Goal: Task Accomplishment & Management: Use online tool/utility

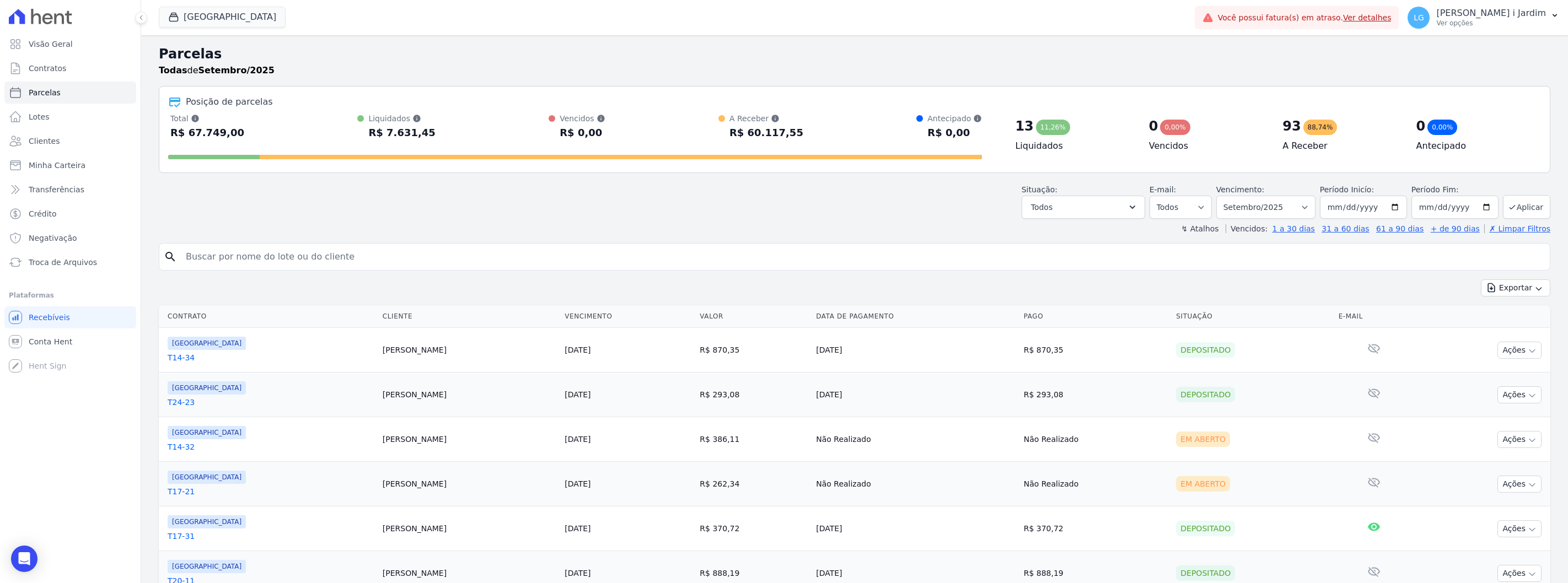
select select
click at [195, 26] on button "[GEOGRAPHIC_DATA]" at bounding box center [221, 17] width 127 height 21
select select
click at [210, 18] on button "[GEOGRAPHIC_DATA]" at bounding box center [221, 17] width 127 height 21
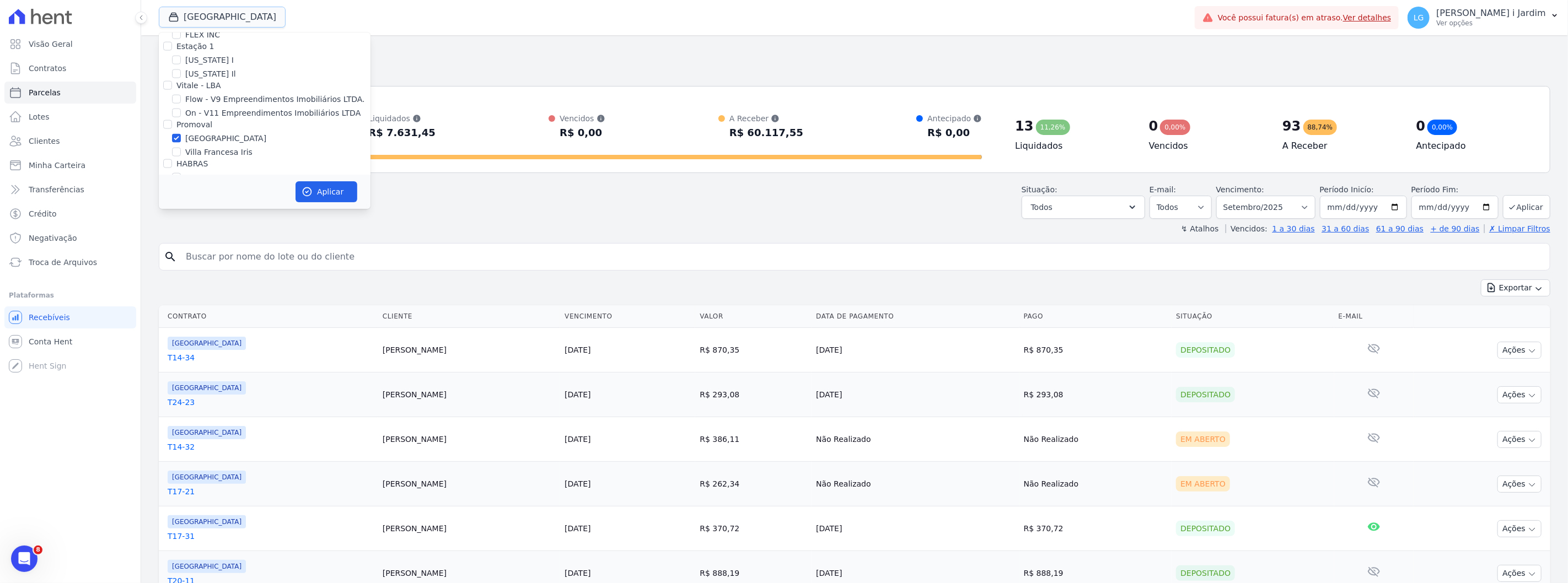
scroll to position [1285, 0]
click at [198, 121] on label "[GEOGRAPHIC_DATA]" at bounding box center [226, 127] width 81 height 12
click at [181, 122] on input "[GEOGRAPHIC_DATA]" at bounding box center [176, 126] width 9 height 9
checkbox input "false"
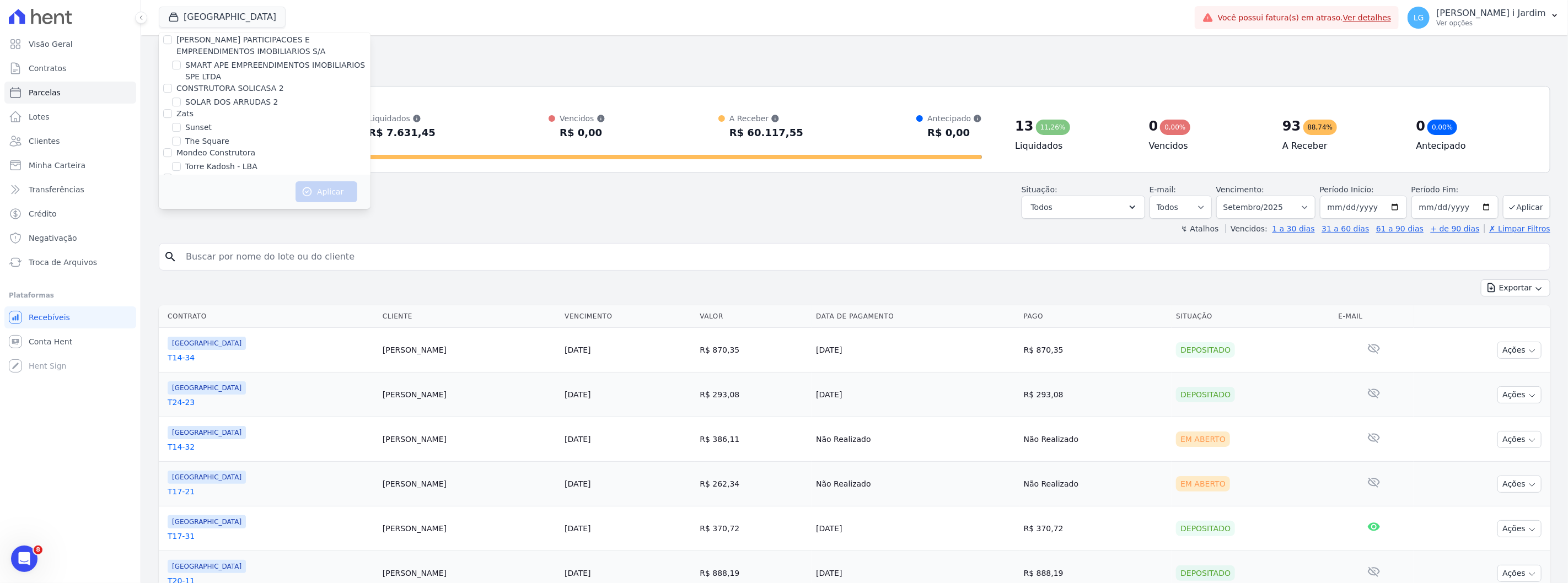
scroll to position [1058, 0]
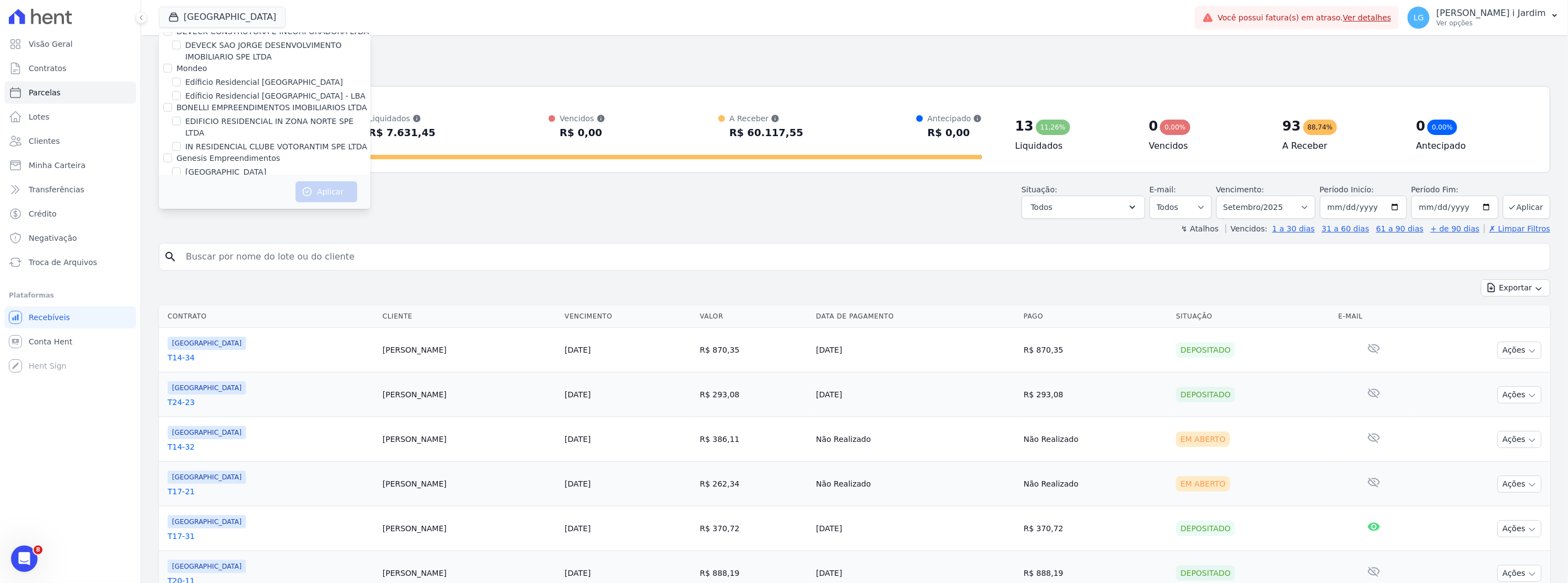
click at [250, 180] on label "[PERSON_NAME]" at bounding box center [217, 186] width 64 height 12
click at [181, 181] on input "[PERSON_NAME]" at bounding box center [176, 186] width 9 height 9
checkbox input "true"
drag, startPoint x: 321, startPoint y: 191, endPoint x: 39, endPoint y: 251, distance: 288.3
click at [321, 191] on button "Aplicar" at bounding box center [326, 191] width 62 height 21
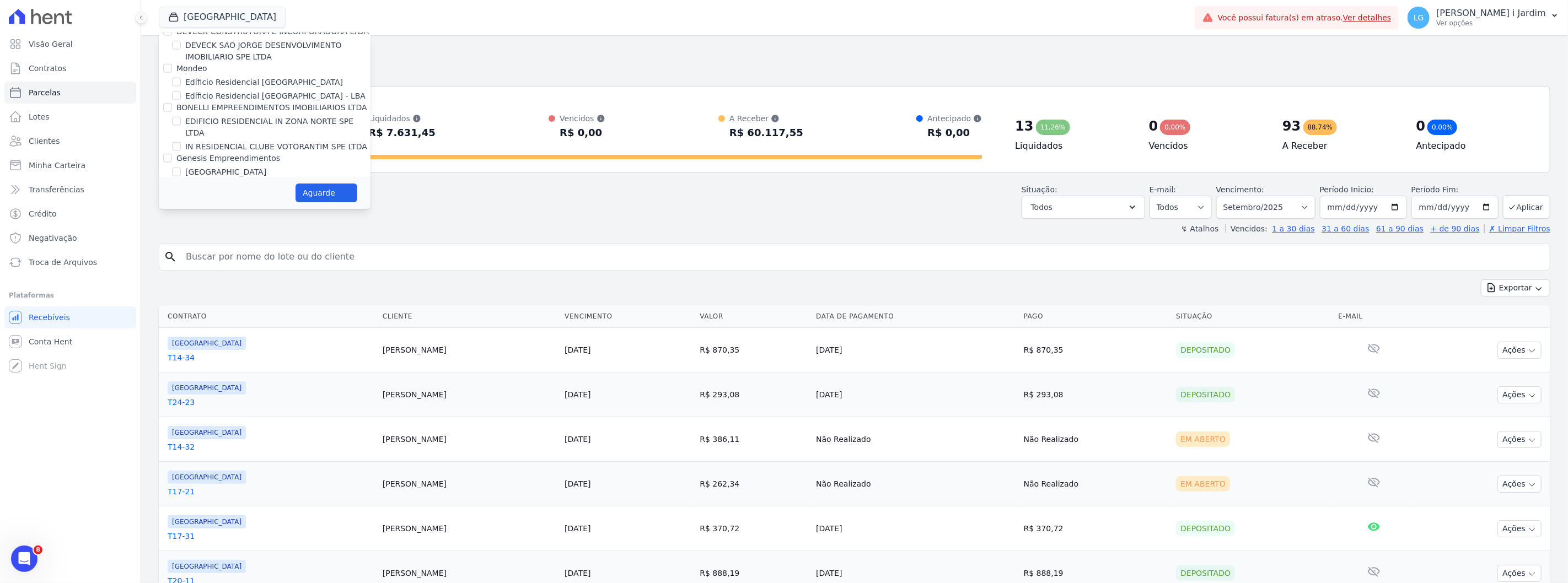
select select
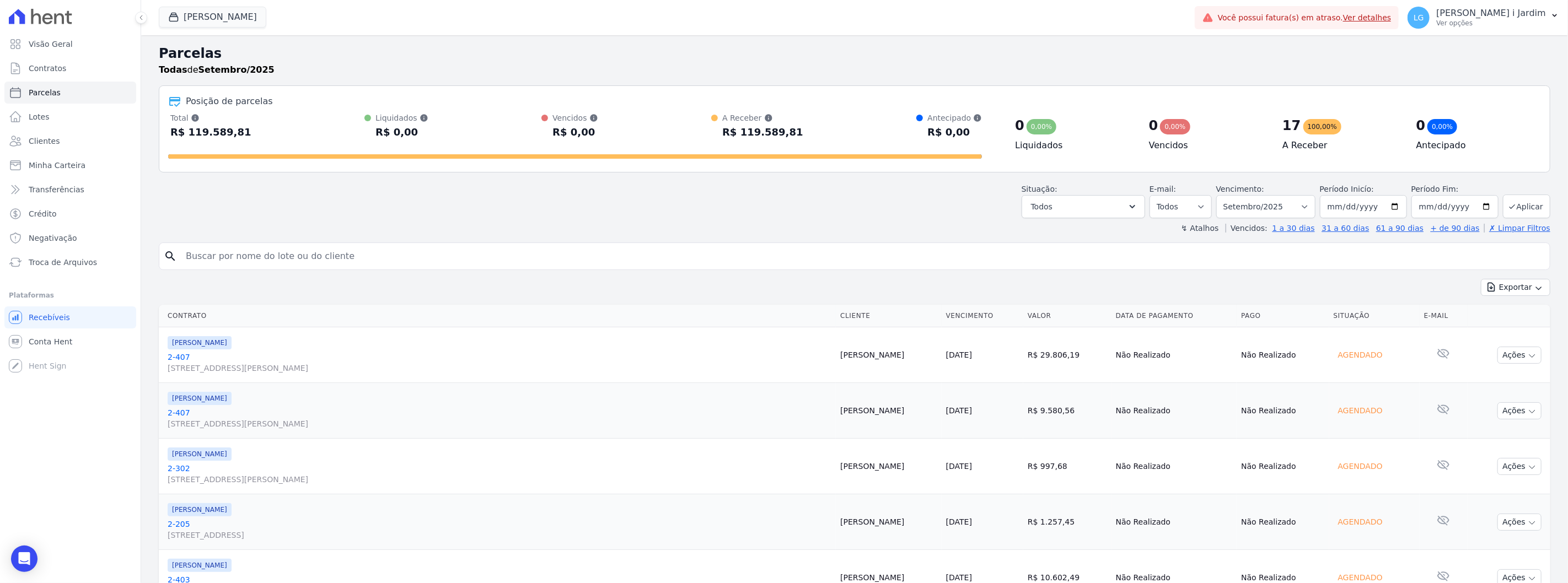
scroll to position [0, 0]
click at [415, 214] on div "Situação: Agendado Em Aberto Pago Processando Cancelado Vencido Transferindo De…" at bounding box center [854, 199] width 1392 height 39
click at [528, 251] on input "search" at bounding box center [862, 257] width 1366 height 22
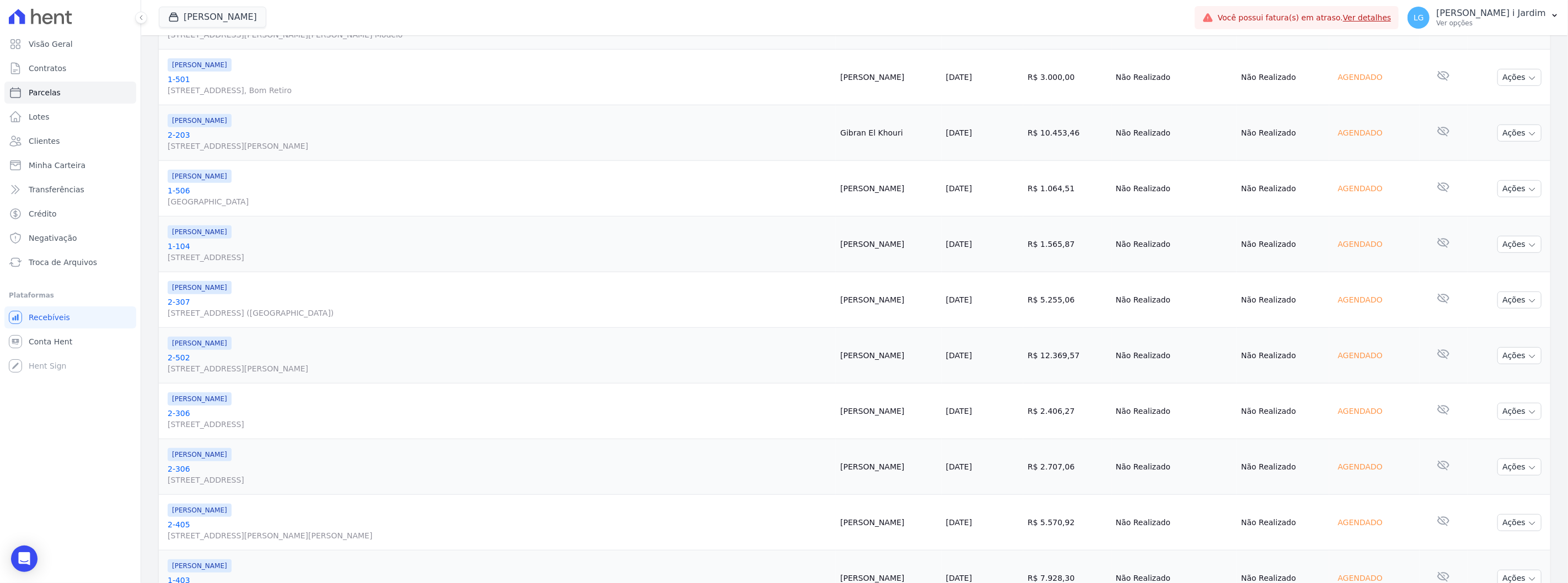
scroll to position [725, 0]
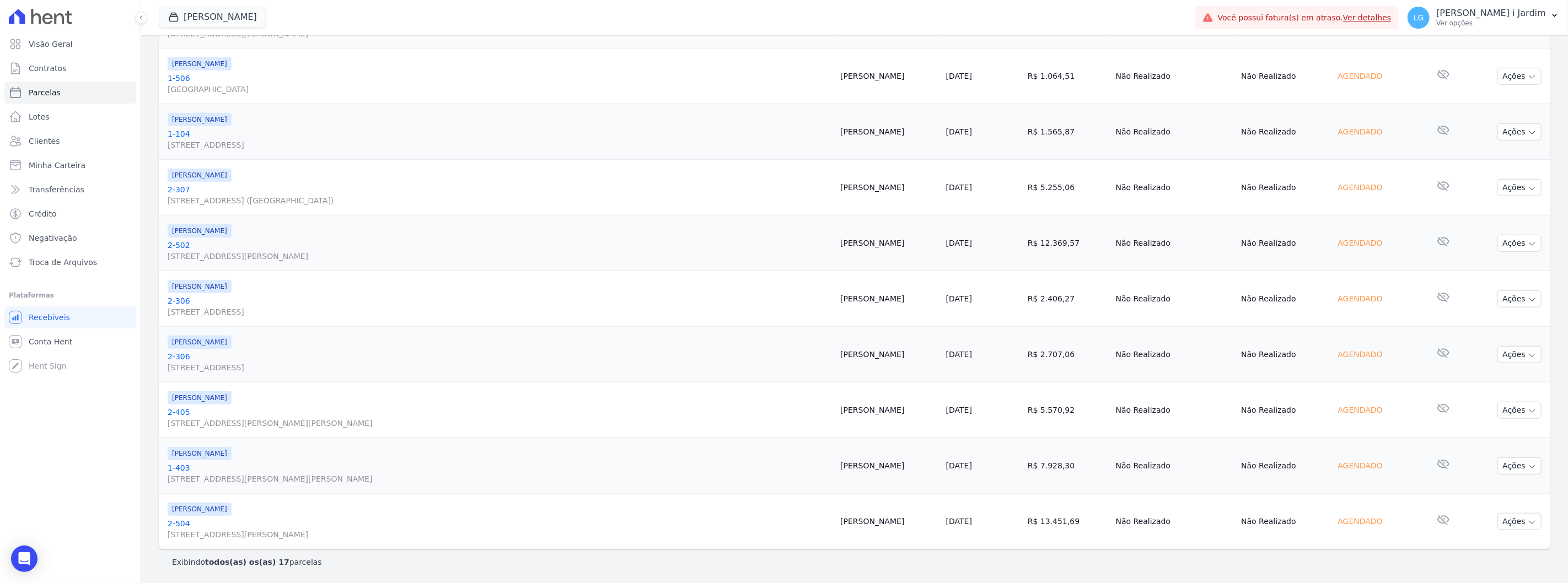
click at [589, 380] on td "[PERSON_NAME] 2-306‎ [STREET_ADDRESS]" at bounding box center [497, 354] width 677 height 55
click at [192, 22] on button "[PERSON_NAME]" at bounding box center [212, 17] width 107 height 21
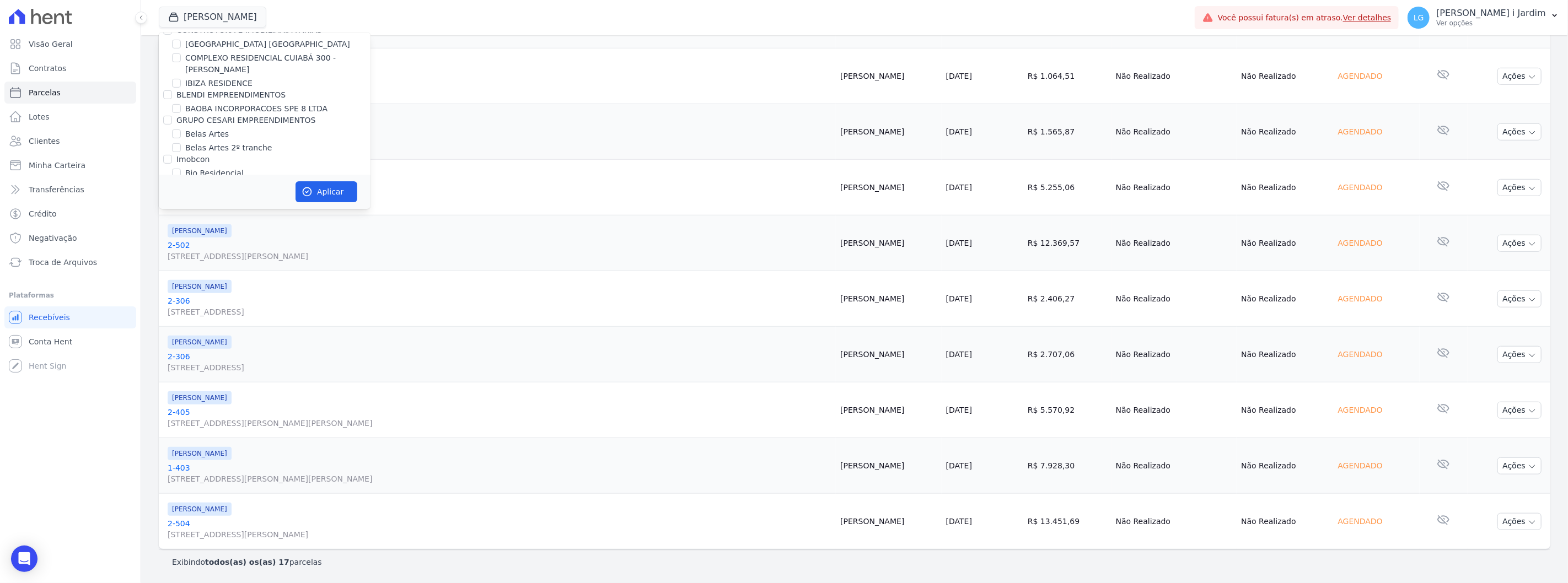
scroll to position [1738, 0]
click at [207, 192] on label "Mugango - Viva Iguaçu" at bounding box center [230, 198] width 89 height 12
click at [181, 193] on input "Mugango - Viva Iguaçu" at bounding box center [176, 197] width 9 height 9
checkbox input "true"
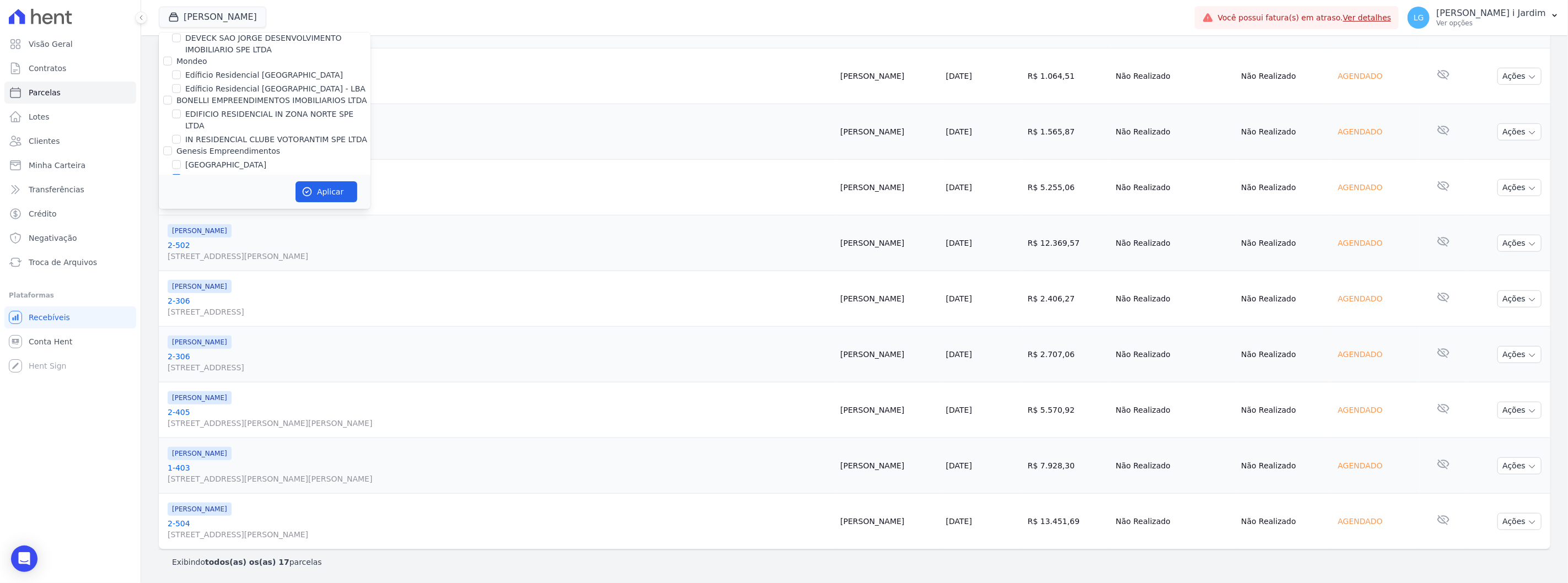
click at [215, 173] on label "[PERSON_NAME]" at bounding box center [217, 179] width 64 height 12
click at [181, 174] on input "[PERSON_NAME]" at bounding box center [176, 179] width 9 height 9
checkbox input "false"
click at [328, 197] on button "Aplicar" at bounding box center [326, 191] width 62 height 21
select select
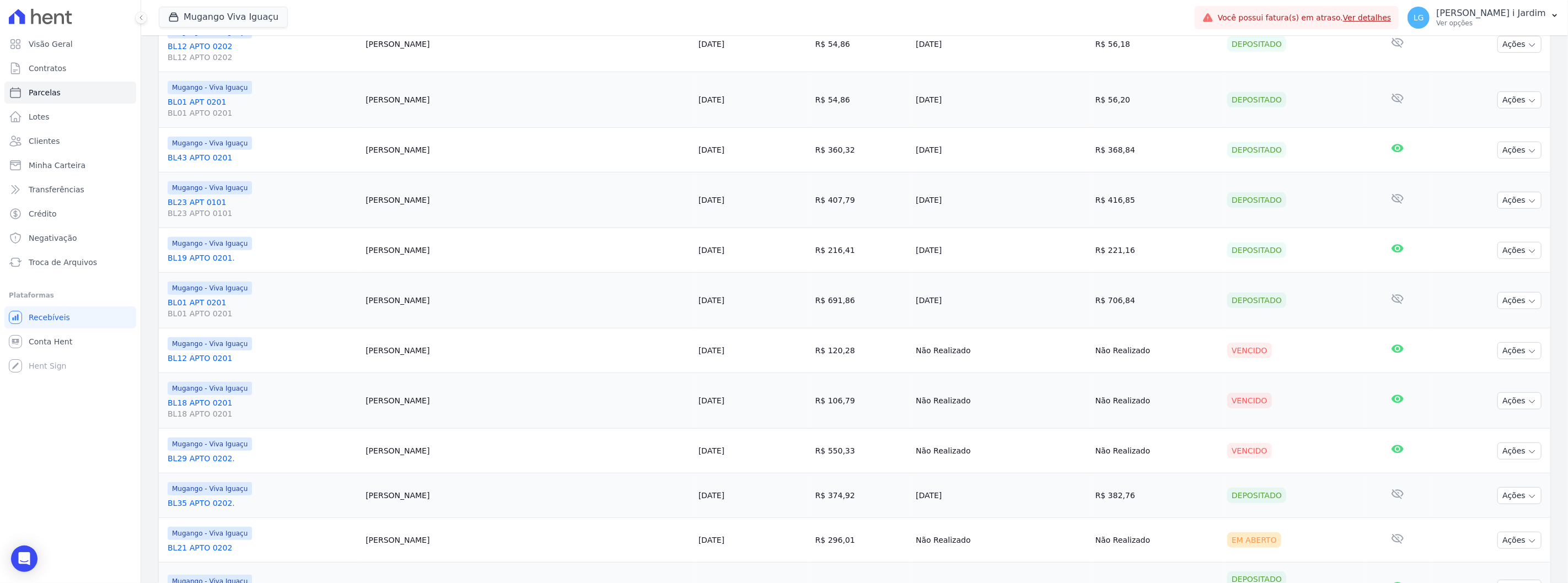
scroll to position [1004, 0]
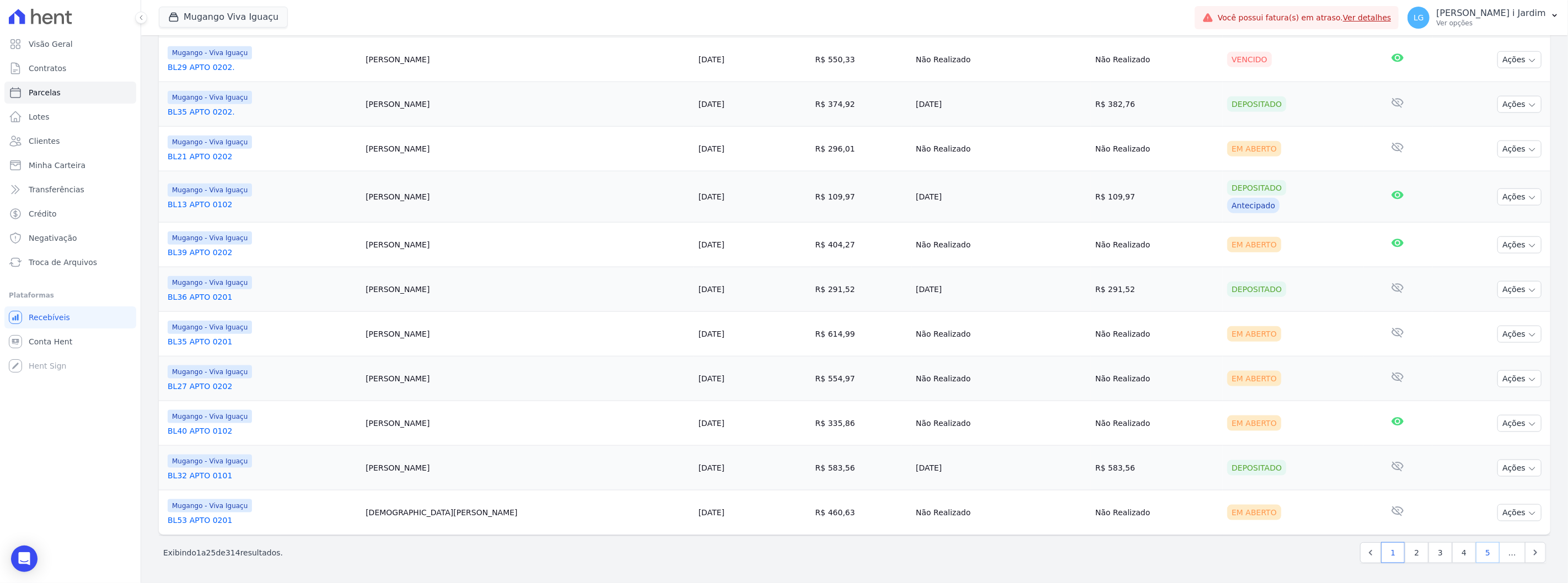
click at [1487, 550] on link "5" at bounding box center [1488, 552] width 24 height 21
select select
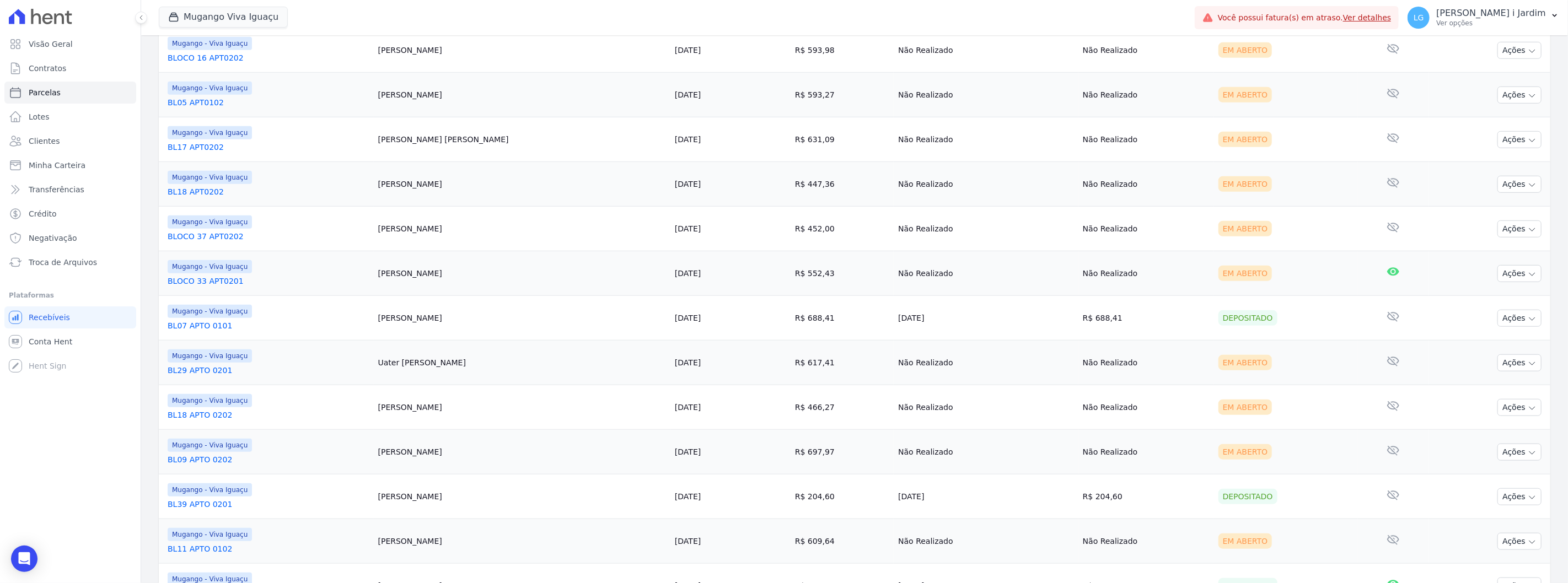
scroll to position [954, 0]
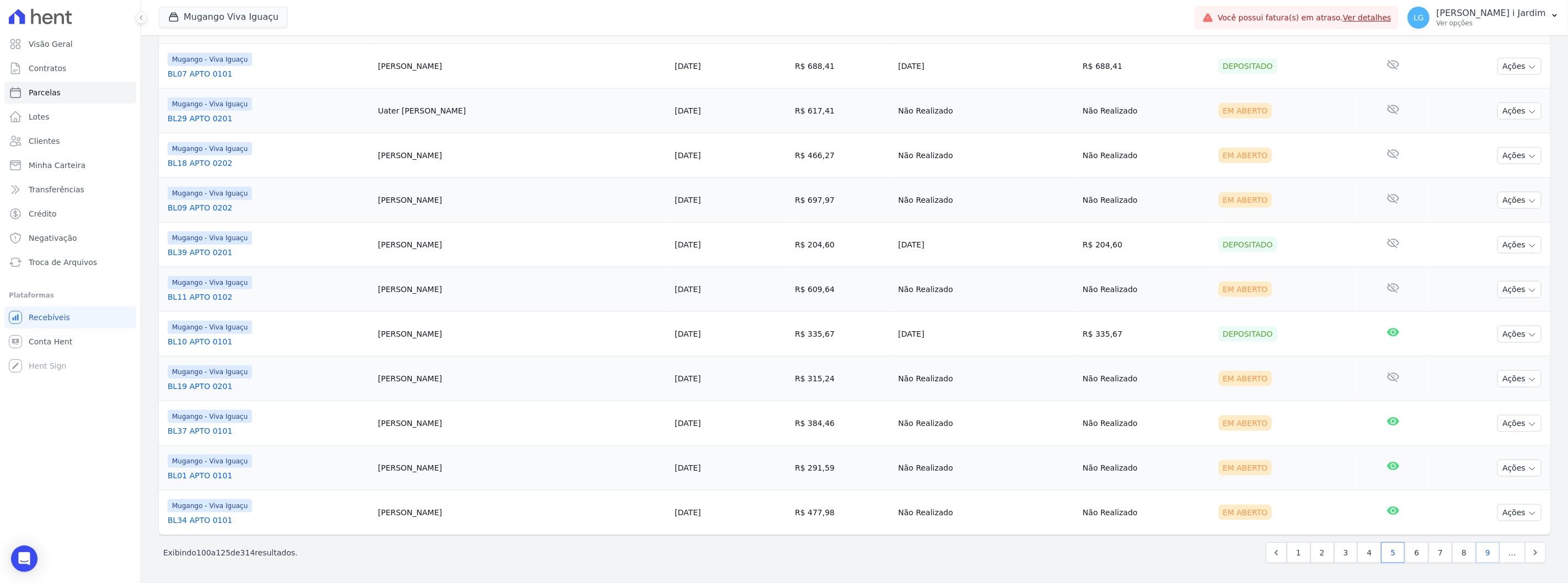
click at [1489, 555] on link "9" at bounding box center [1488, 552] width 24 height 21
select select
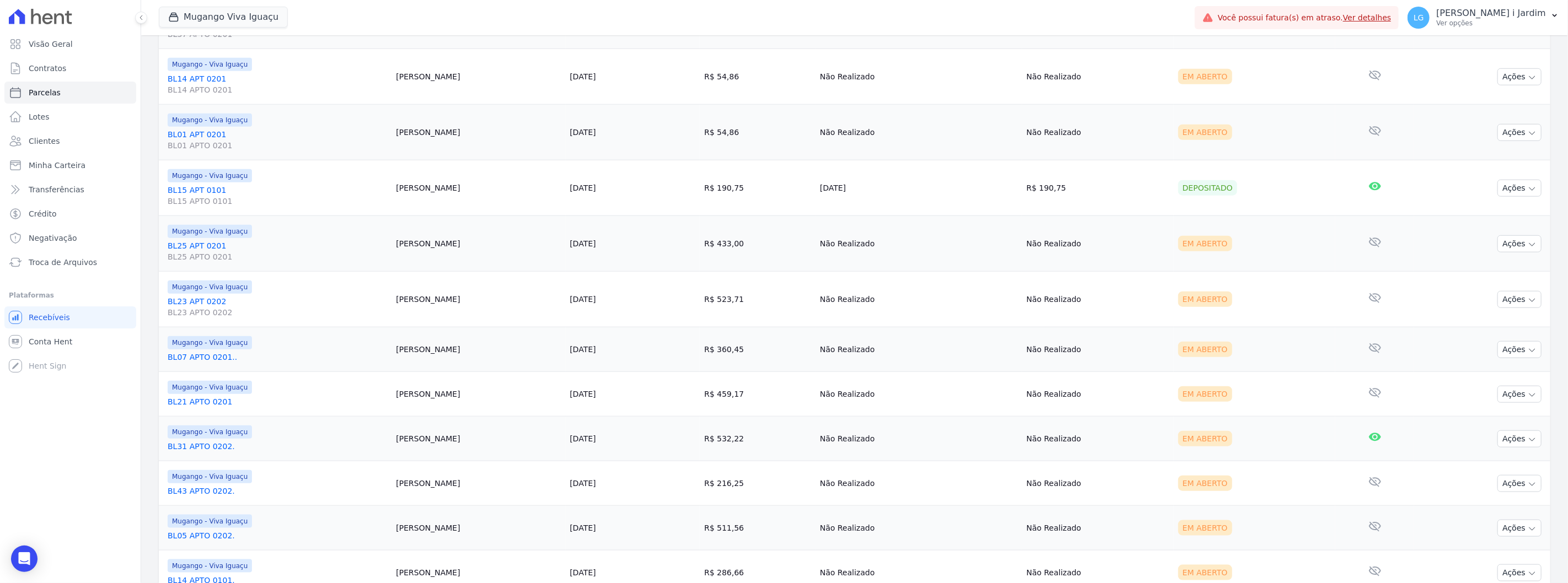
scroll to position [997, 0]
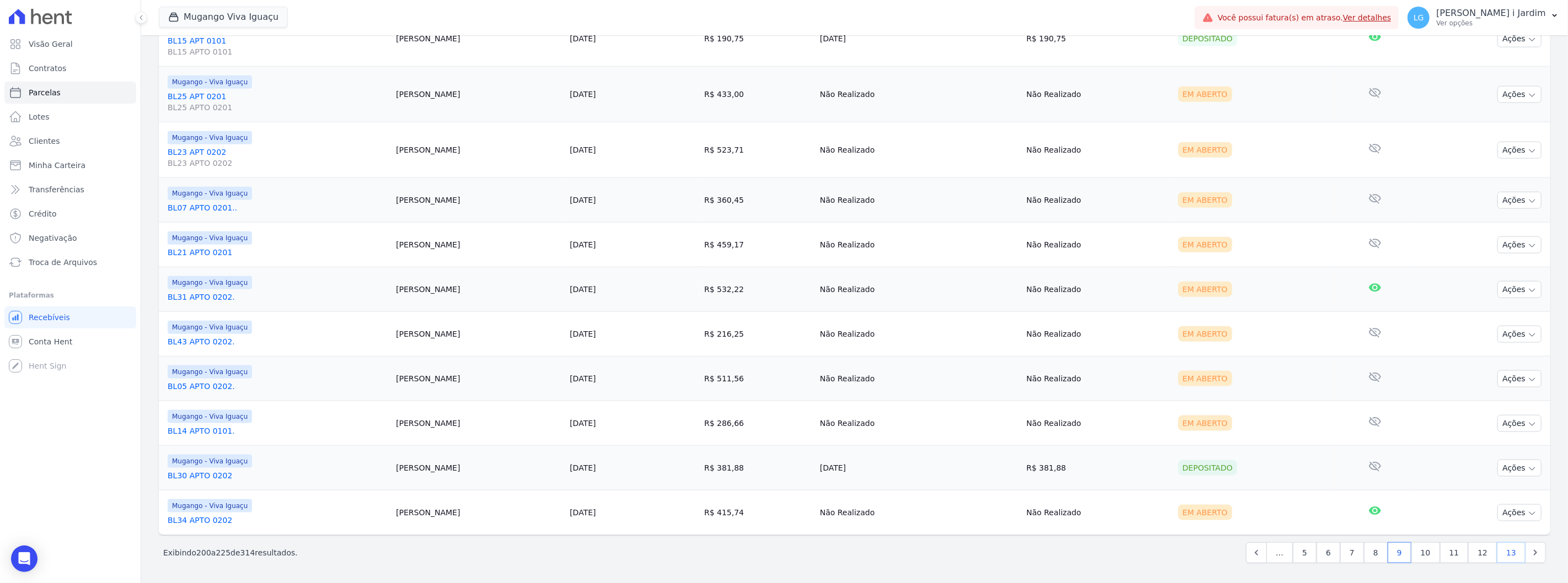
click at [1509, 557] on link "13" at bounding box center [1512, 552] width 29 height 21
select select
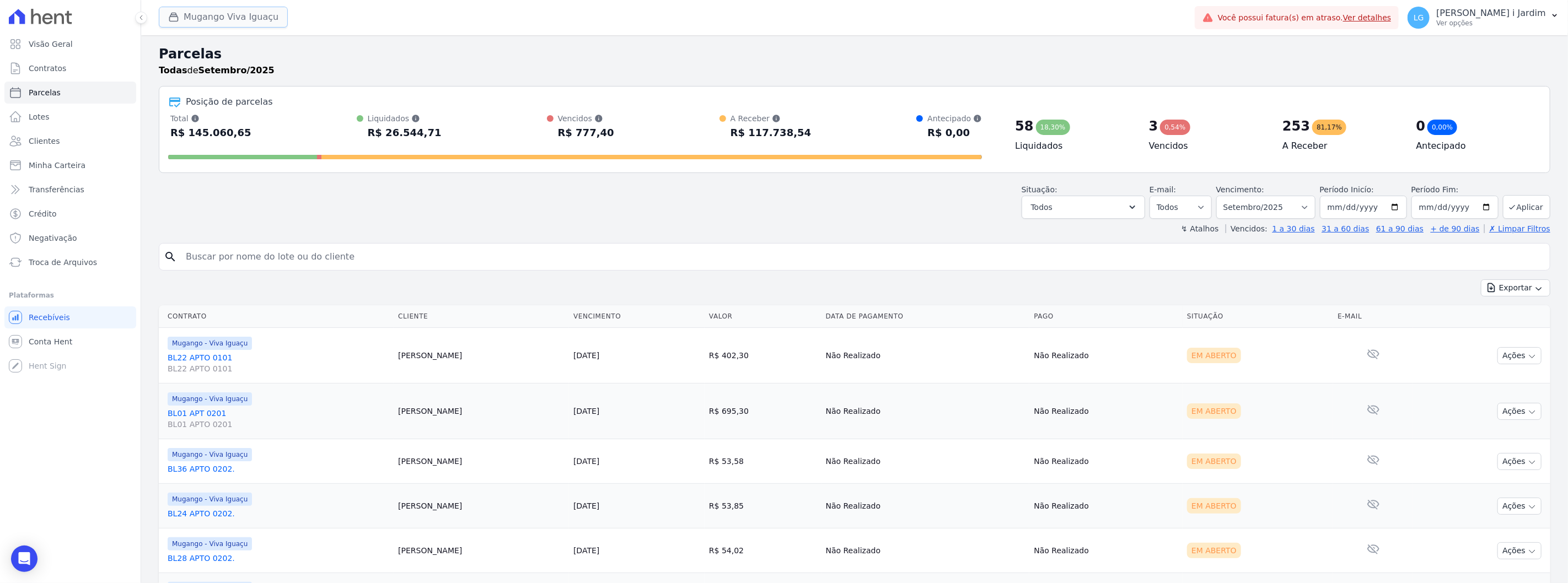
click at [231, 26] on button "Mugango Viva Iguaçu" at bounding box center [222, 17] width 129 height 21
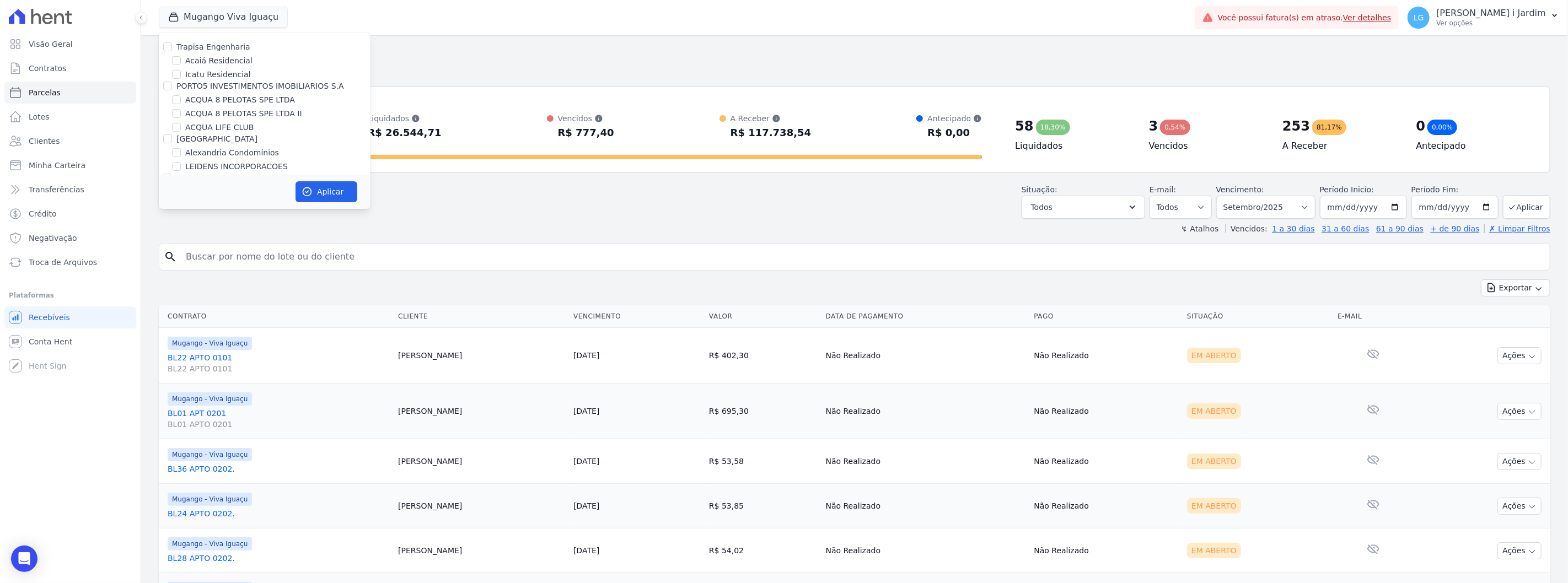
click at [255, 106] on label "ACQUA 8 PELOTAS SPE LTDA" at bounding box center [240, 100] width 110 height 12
click at [181, 104] on input "ACQUA 8 PELOTAS SPE LTDA" at bounding box center [176, 100] width 9 height 9
checkbox input "true"
click at [256, 111] on label "ACQUA 8 PELOTAS SPE LTDA II" at bounding box center [244, 114] width 117 height 12
click at [181, 111] on input "ACQUA 8 PELOTAS SPE LTDA II" at bounding box center [176, 113] width 9 height 9
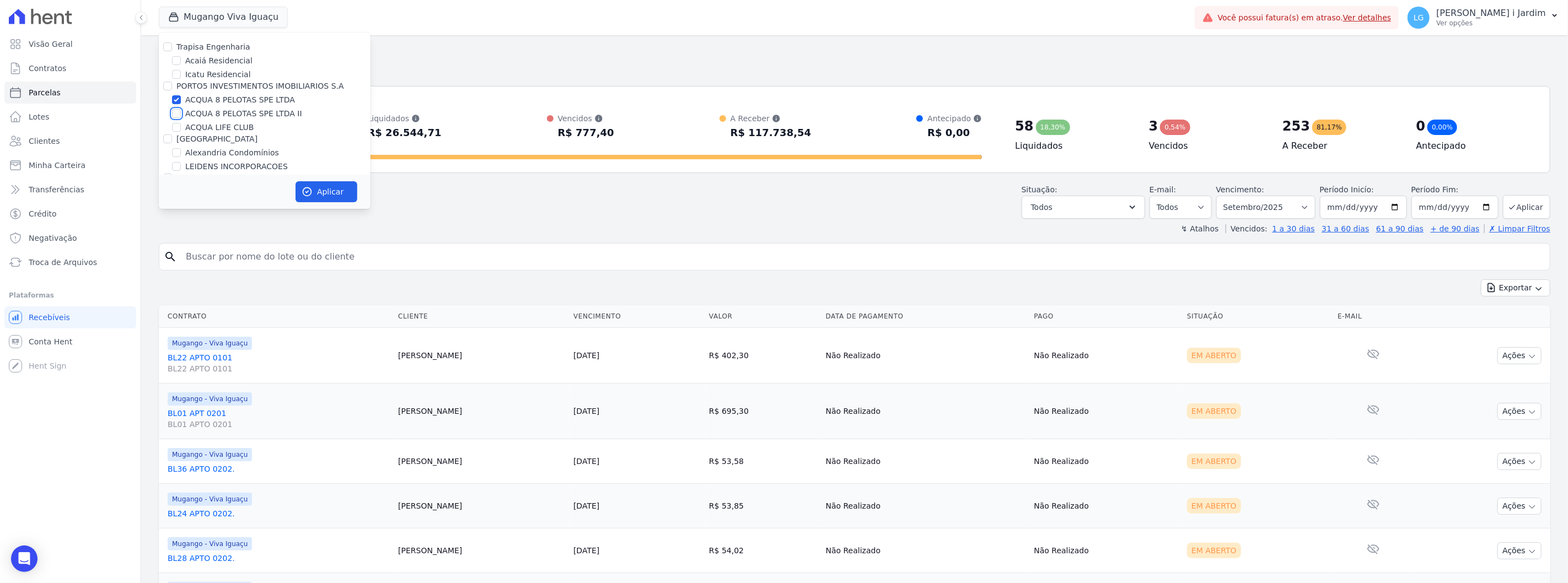
checkbox input "true"
click at [209, 183] on label "Mugango - Viva Iguaçu" at bounding box center [230, 189] width 89 height 12
click at [181, 184] on input "Mugango - Viva Iguaçu" at bounding box center [176, 188] width 9 height 9
checkbox input "false"
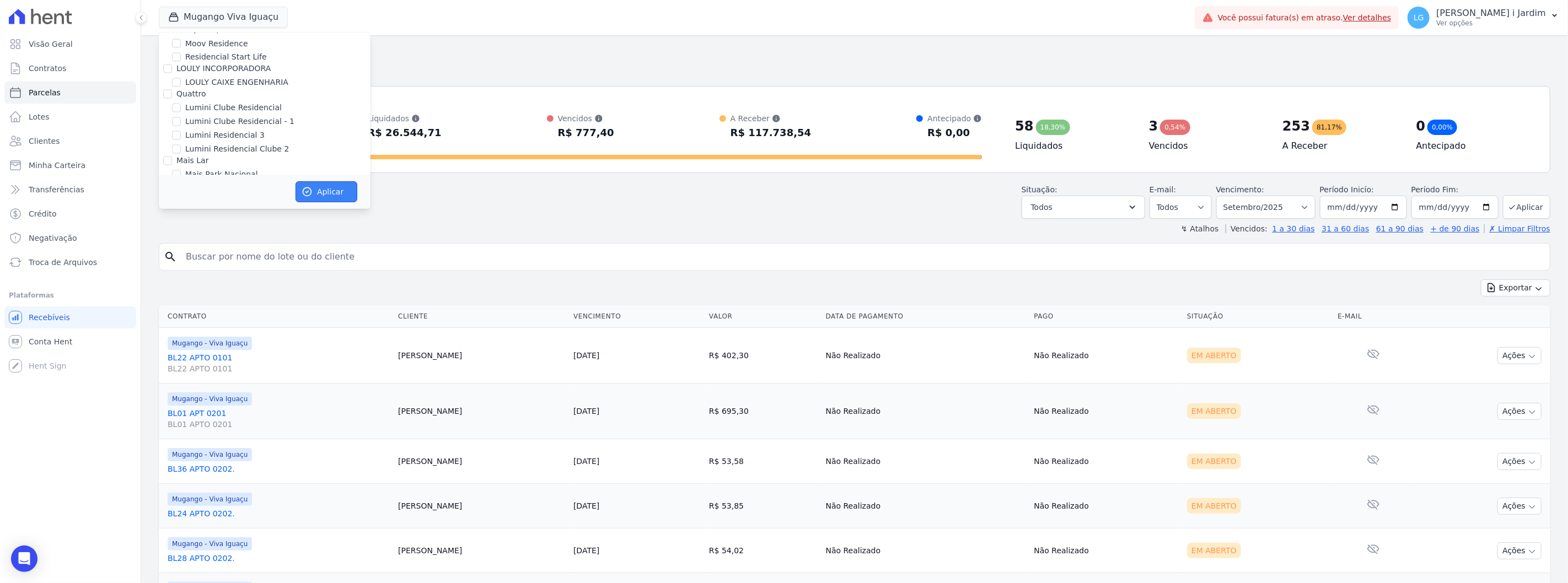
click at [342, 191] on button "Aplicar" at bounding box center [326, 191] width 62 height 21
select select
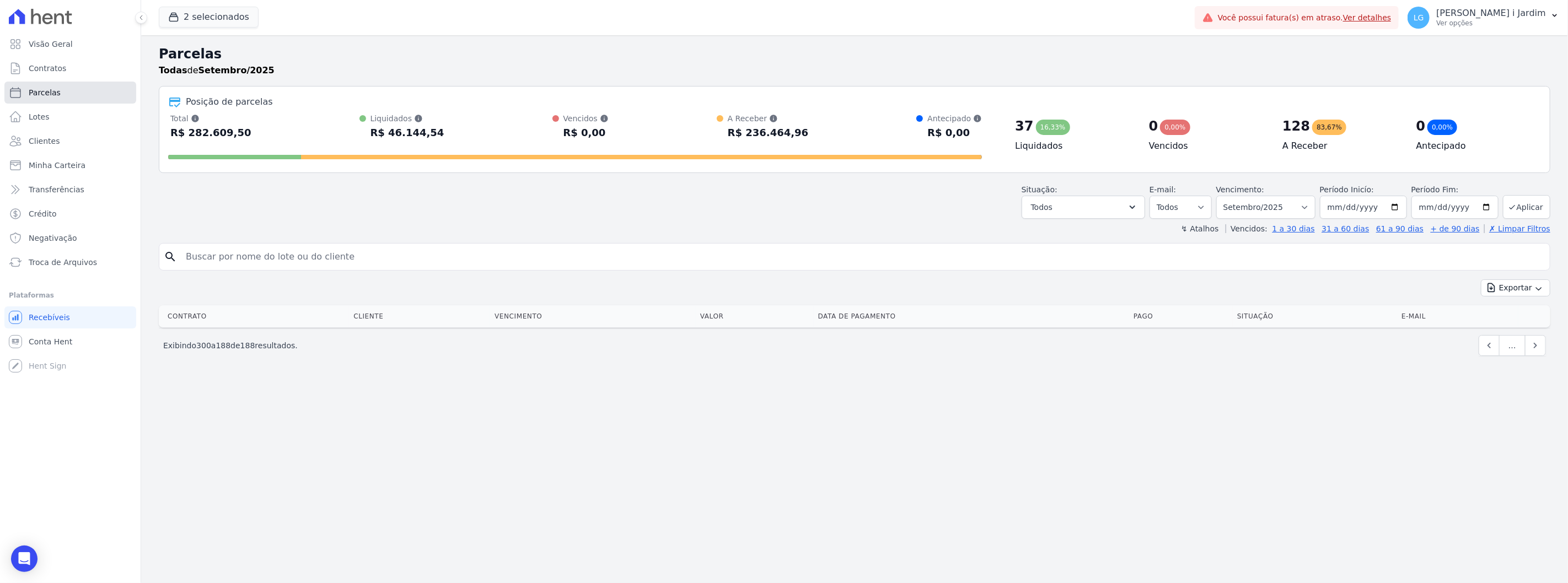
click at [85, 97] on link "Parcelas" at bounding box center [70, 93] width 132 height 22
select select
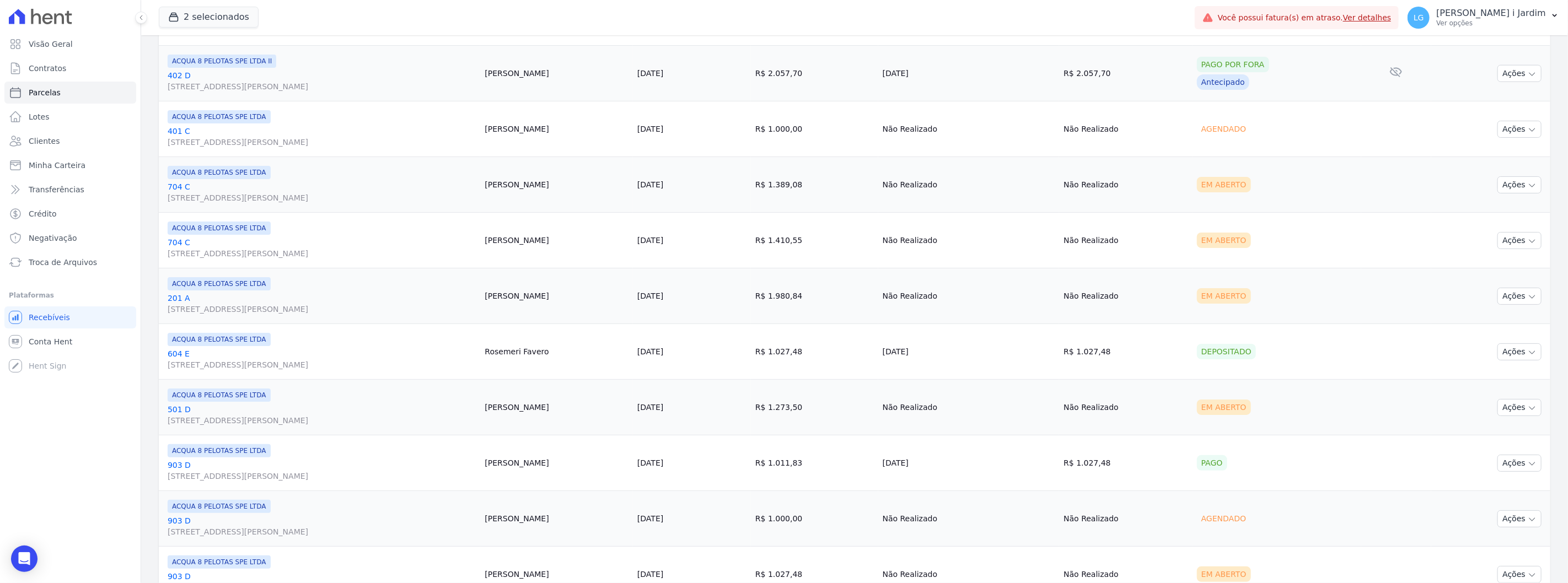
scroll to position [1185, 0]
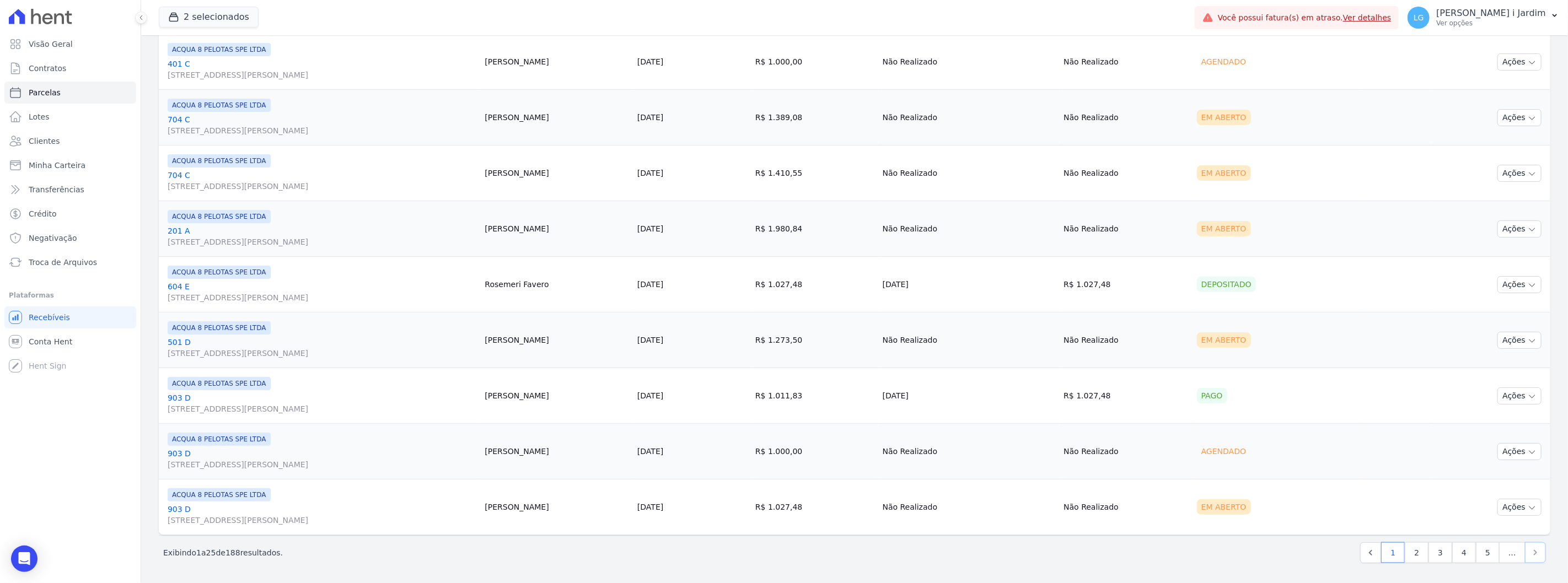
click at [1530, 552] on icon "Next" at bounding box center [1535, 552] width 11 height 11
select select
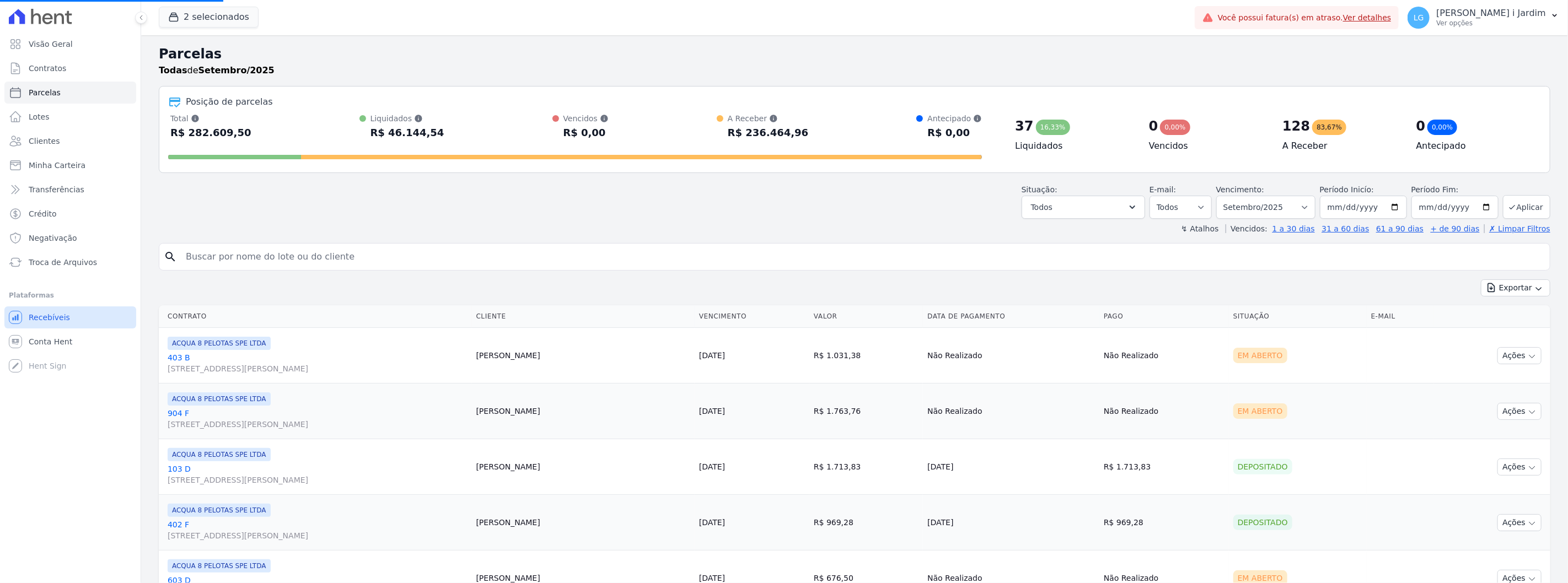
select select
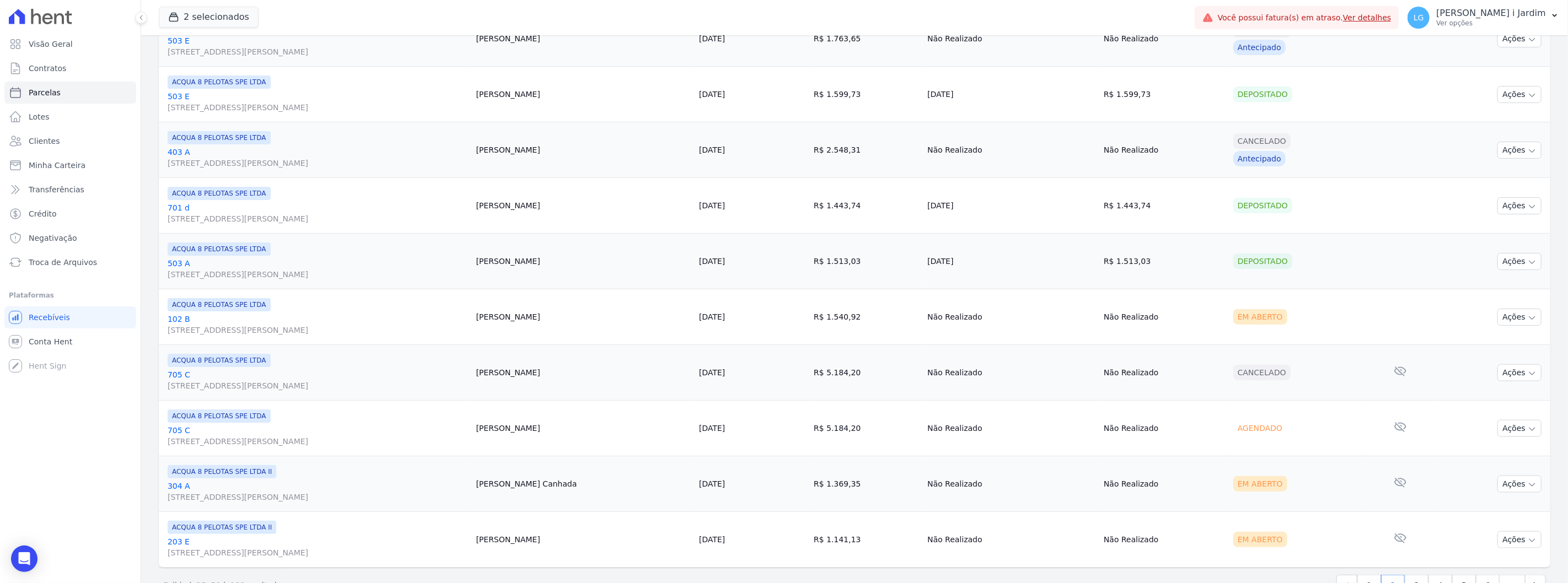
scroll to position [1185, 0]
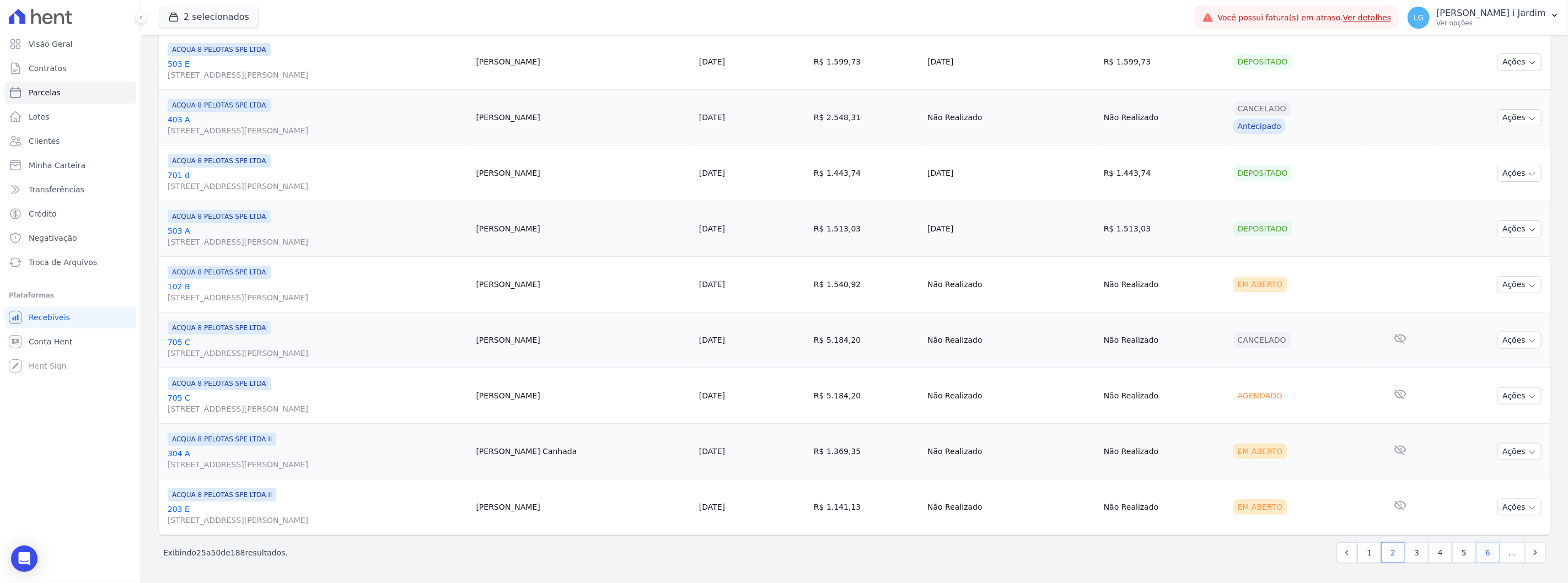
click at [1489, 552] on link "6" at bounding box center [1488, 552] width 24 height 21
select select
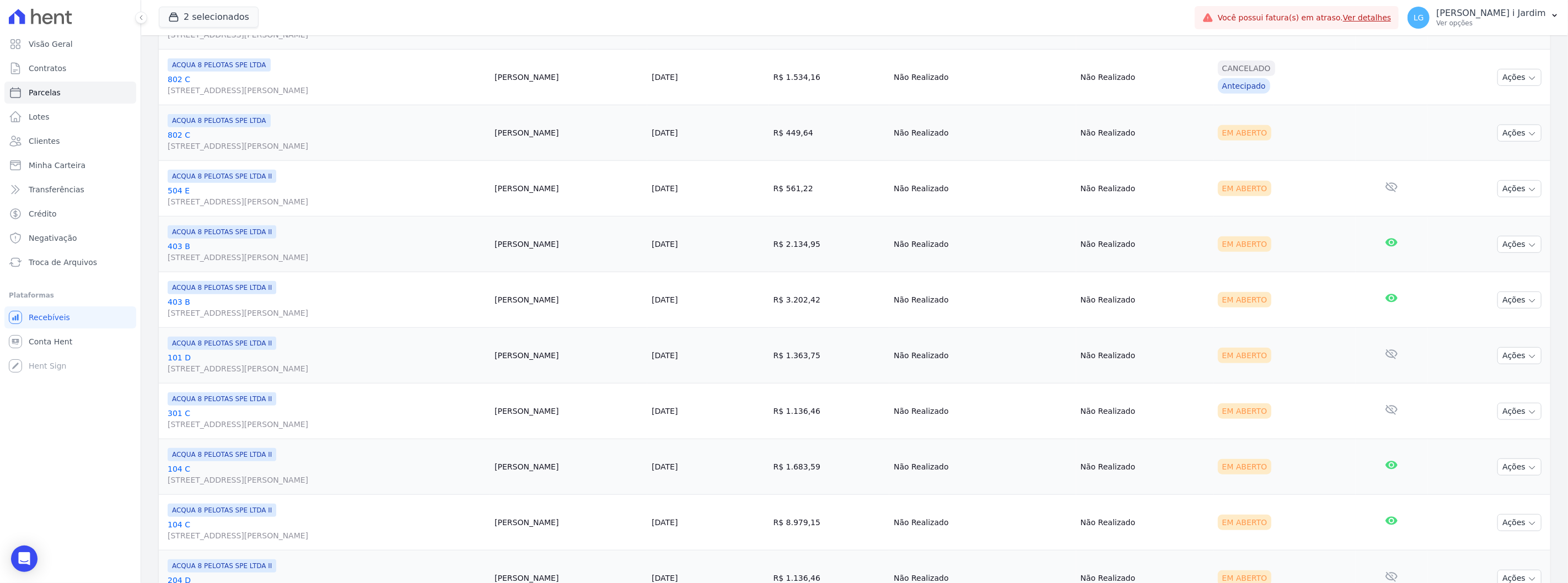
scroll to position [1185, 0]
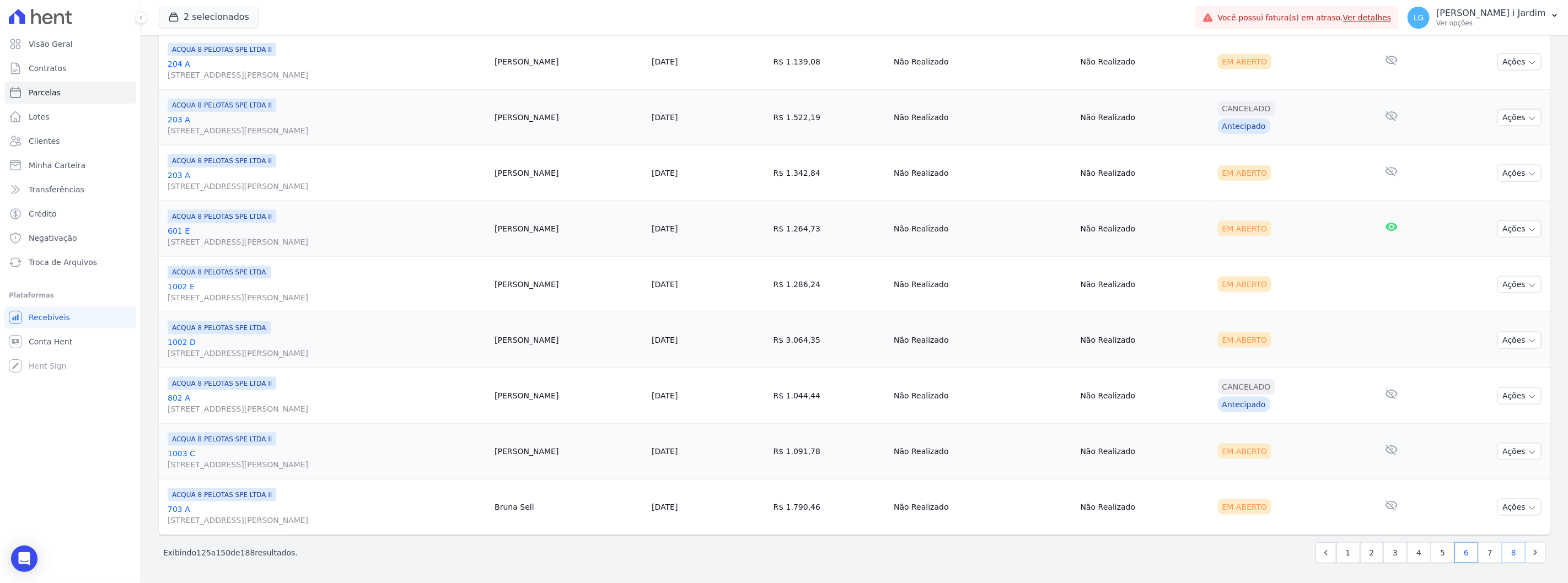
click at [1508, 554] on link "8" at bounding box center [1513, 552] width 24 height 21
select select
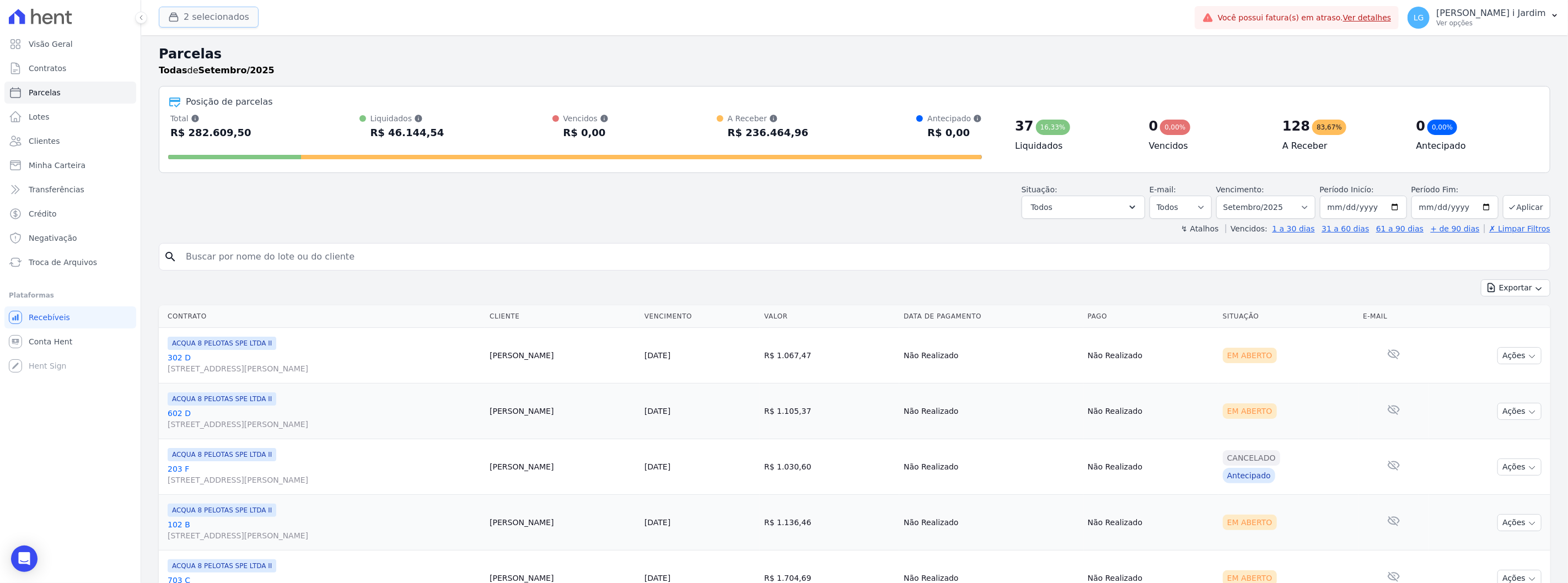
click at [221, 18] on button "2 selecionados" at bounding box center [208, 17] width 100 height 21
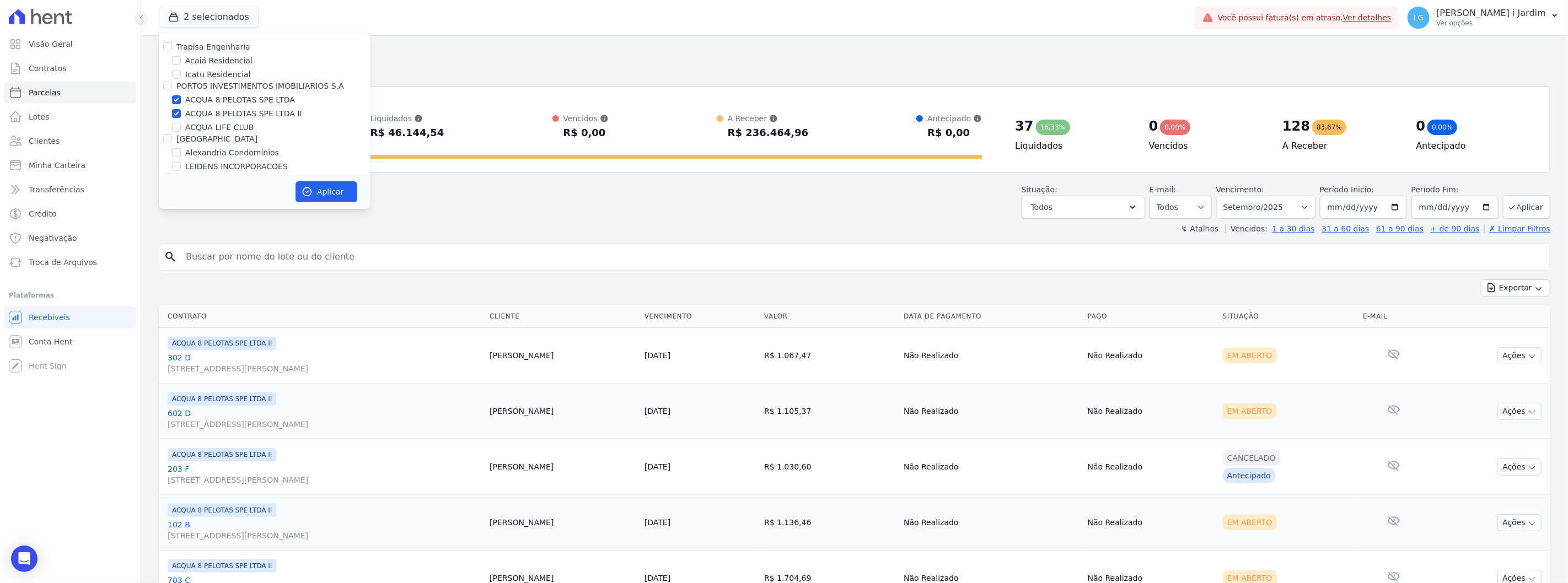
click at [221, 98] on label "ACQUA 8 PELOTAS SPE LTDA" at bounding box center [240, 100] width 110 height 12
click at [181, 98] on input "ACQUA 8 PELOTAS SPE LTDA" at bounding box center [176, 100] width 9 height 9
checkbox input "false"
click at [222, 113] on label "ACQUA 8 PELOTAS SPE LTDA II" at bounding box center [244, 114] width 117 height 12
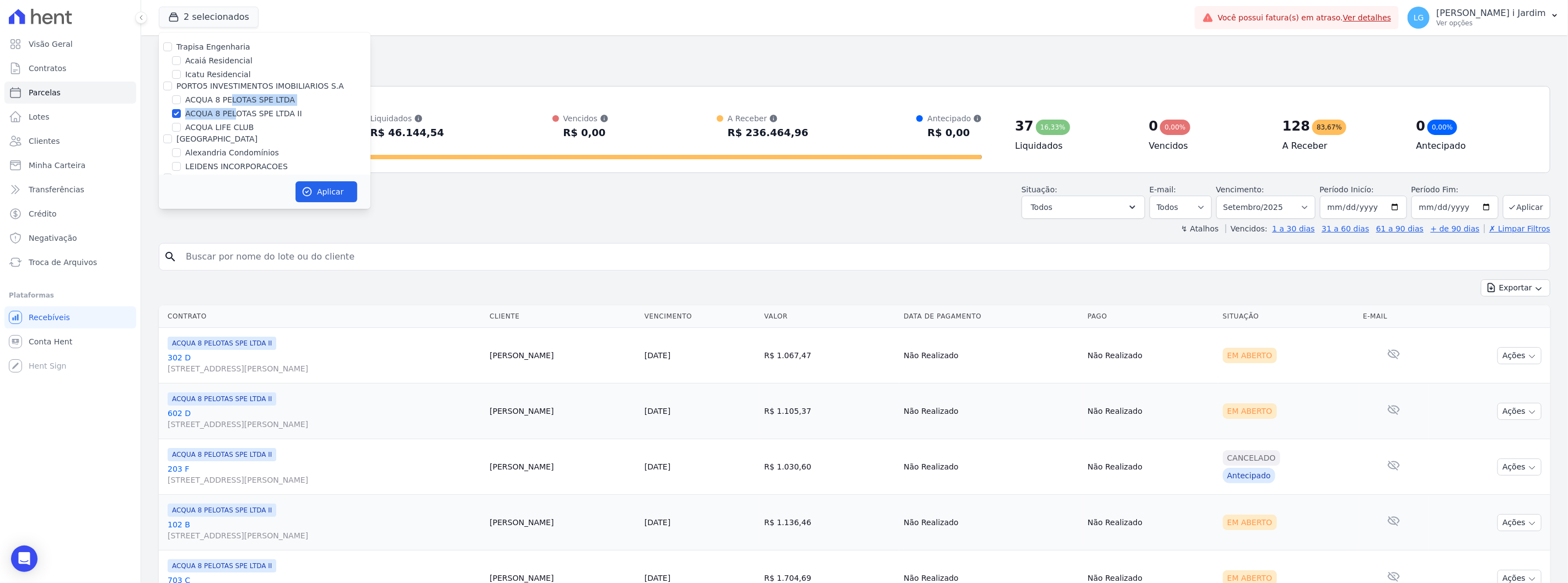
click at [181, 113] on input "ACQUA 8 PELOTAS SPE LTDA II" at bounding box center [176, 113] width 9 height 9
checkbox input "false"
click at [226, 130] on label "ACQUA LIFE CLUB" at bounding box center [220, 128] width 68 height 12
click at [181, 130] on input "ACQUA LIFE CLUB" at bounding box center [176, 127] width 9 height 9
checkbox input "true"
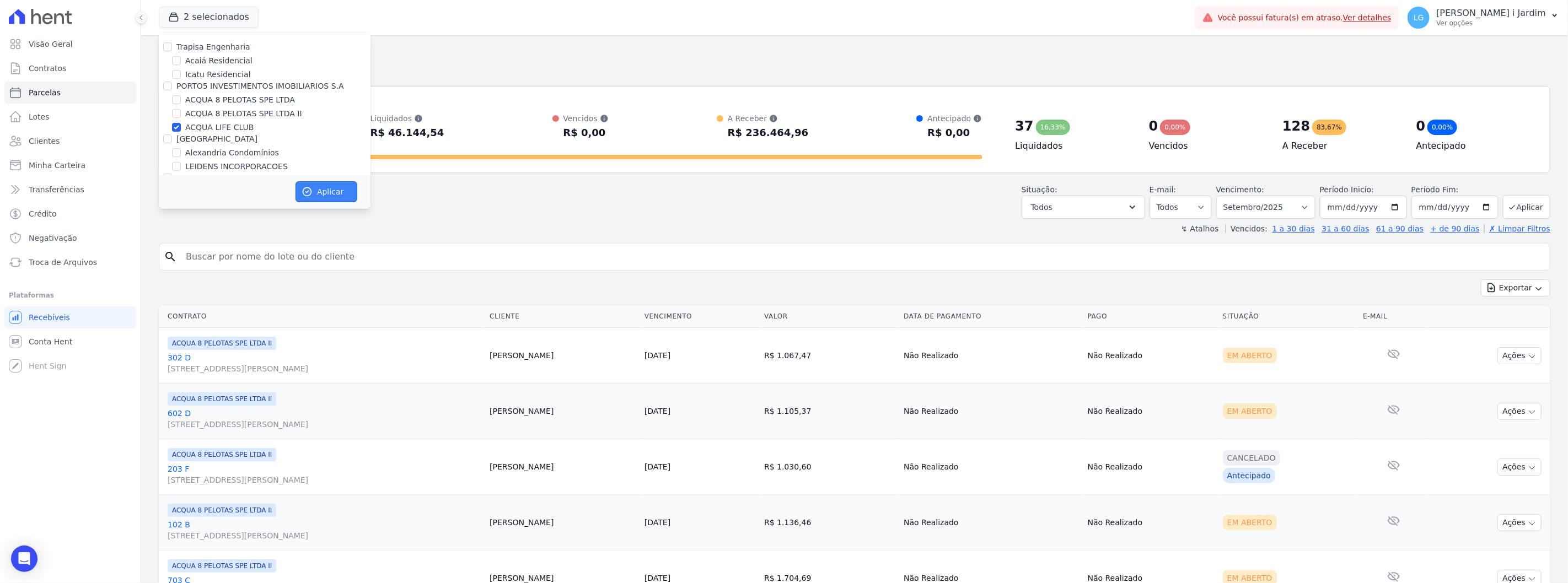
click at [306, 189] on icon "button" at bounding box center [307, 191] width 11 height 11
select select
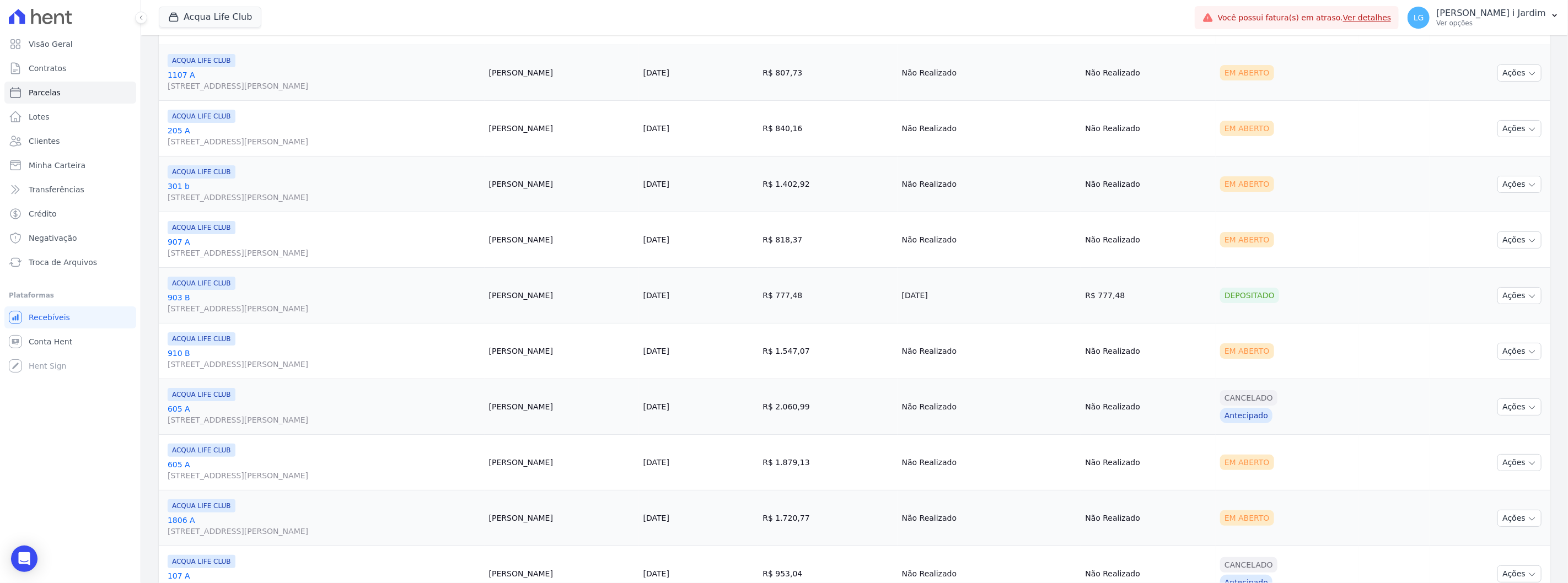
scroll to position [1185, 0]
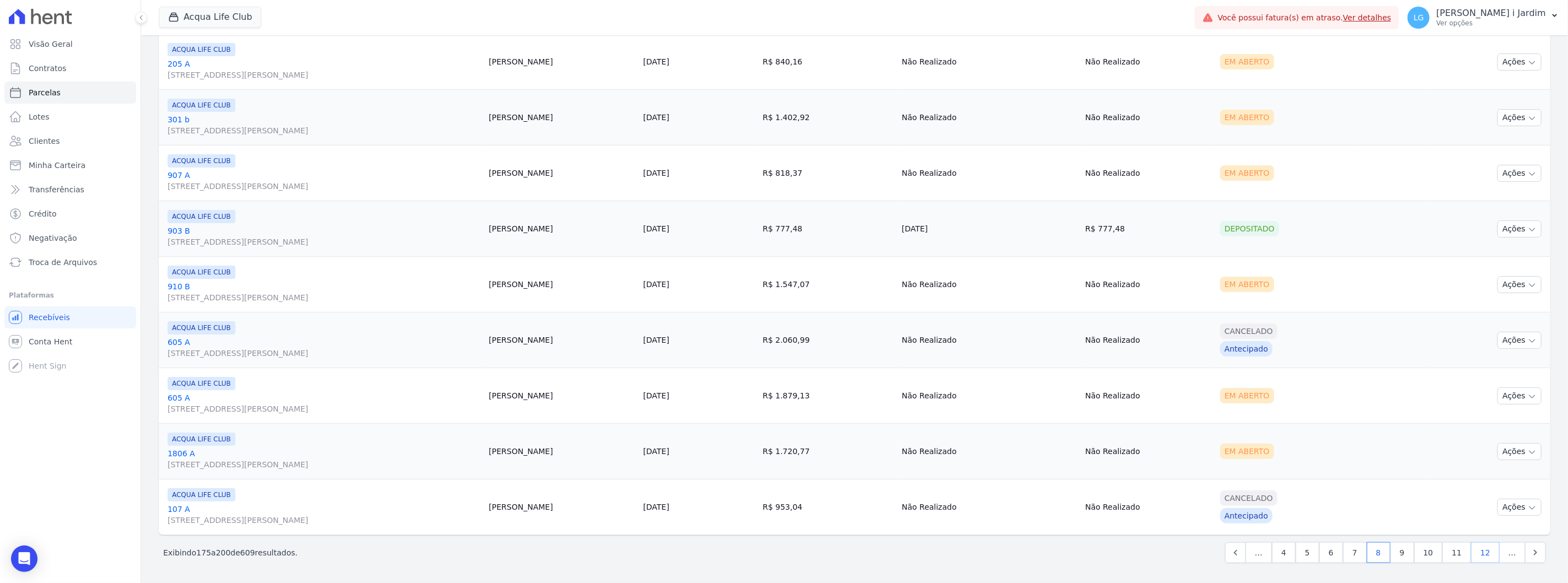
click at [1475, 554] on link "12" at bounding box center [1485, 552] width 29 height 21
select select
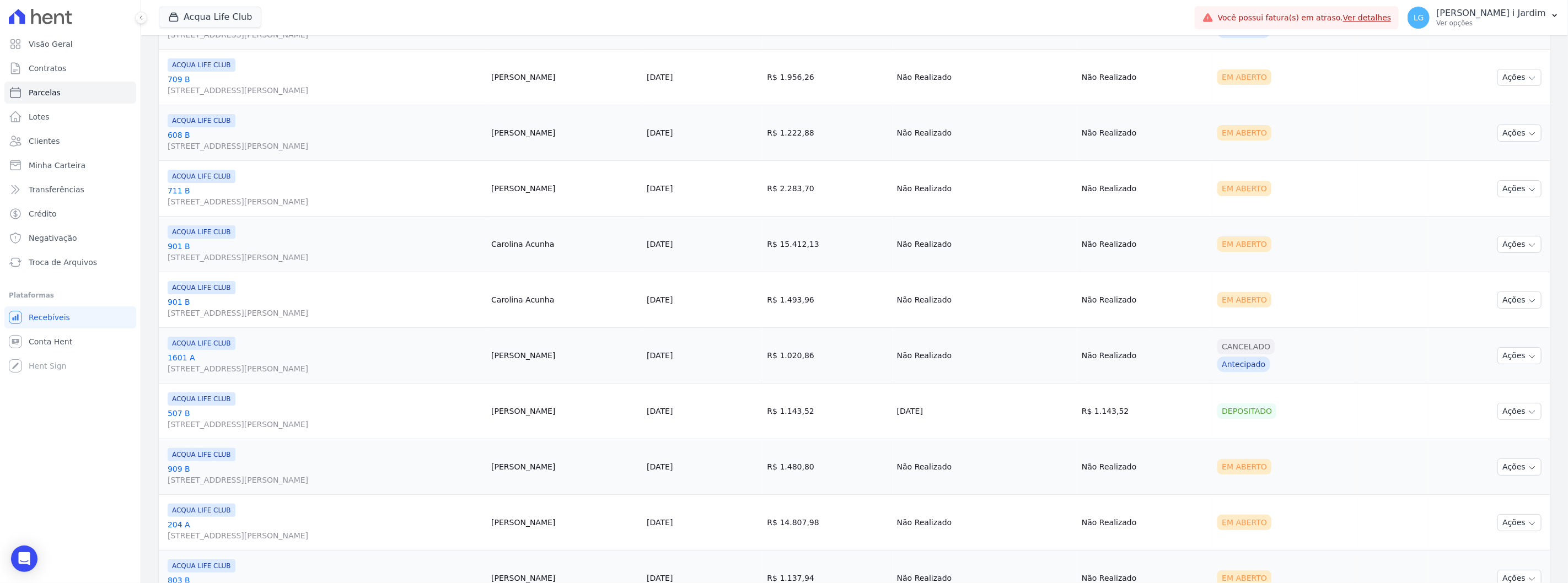
scroll to position [1185, 0]
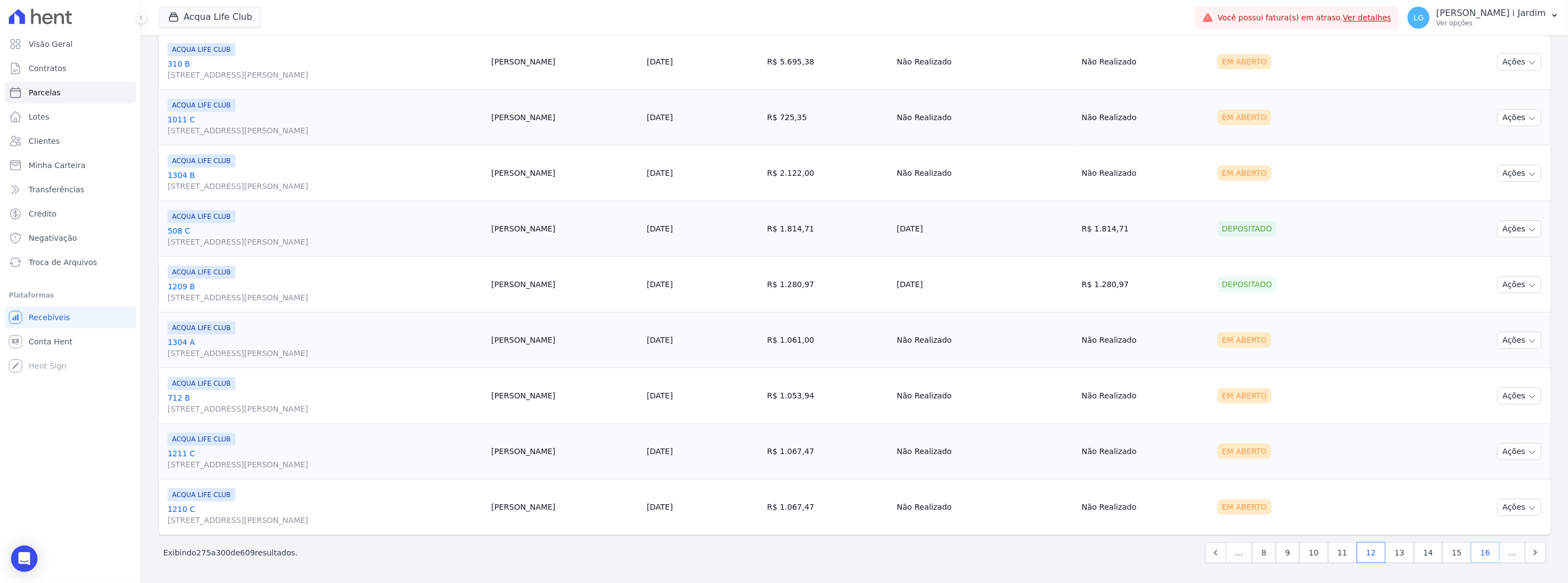
click at [1489, 556] on link "16" at bounding box center [1485, 552] width 29 height 21
select select
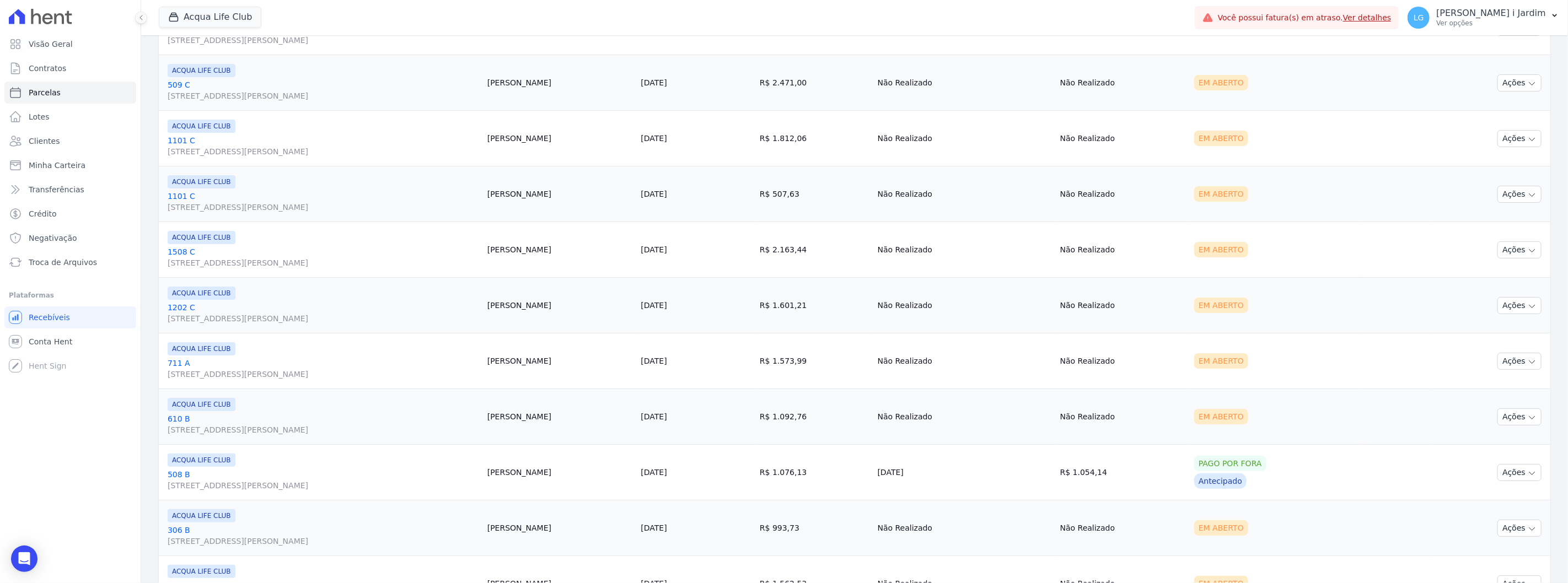
scroll to position [1185, 0]
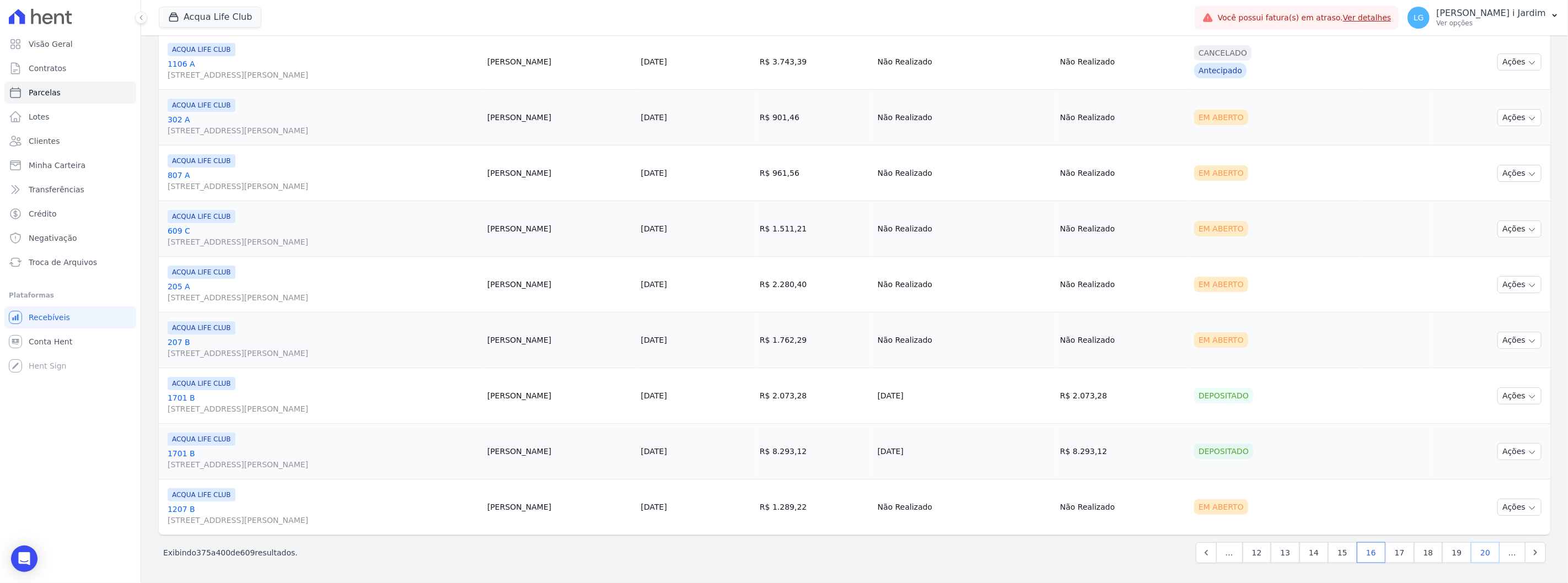
click at [1486, 551] on link "20" at bounding box center [1485, 552] width 29 height 21
select select
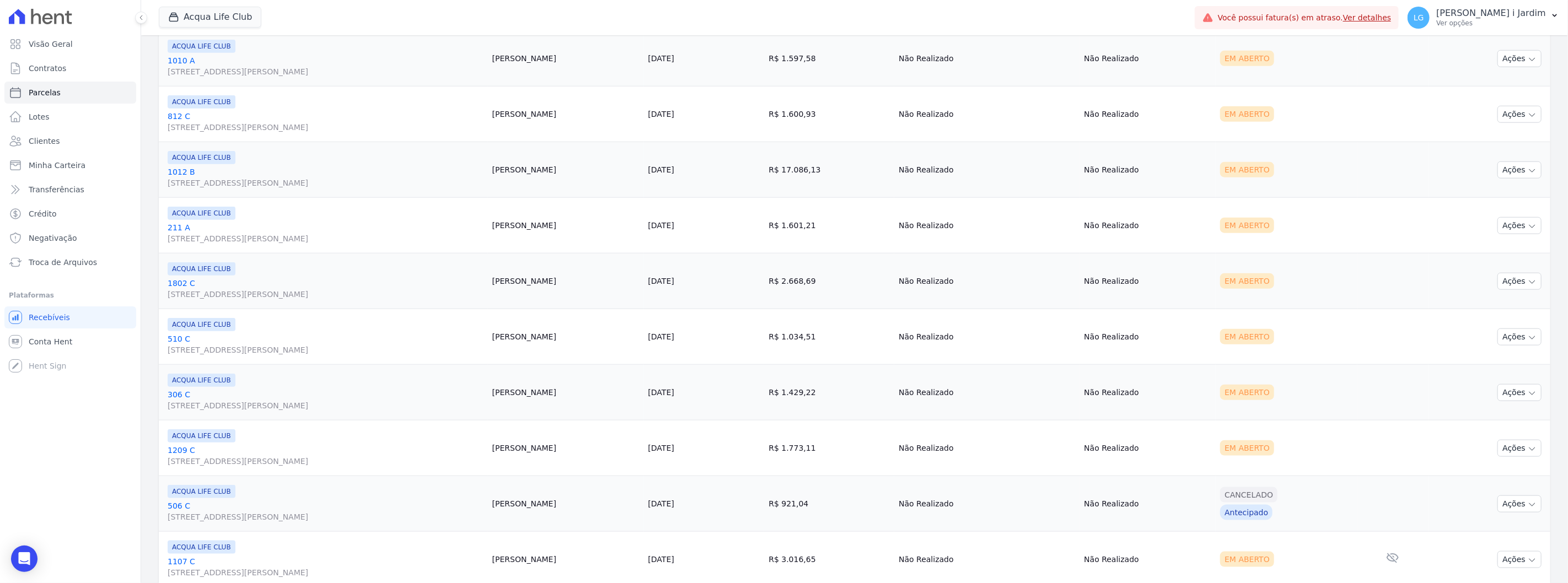
scroll to position [1185, 0]
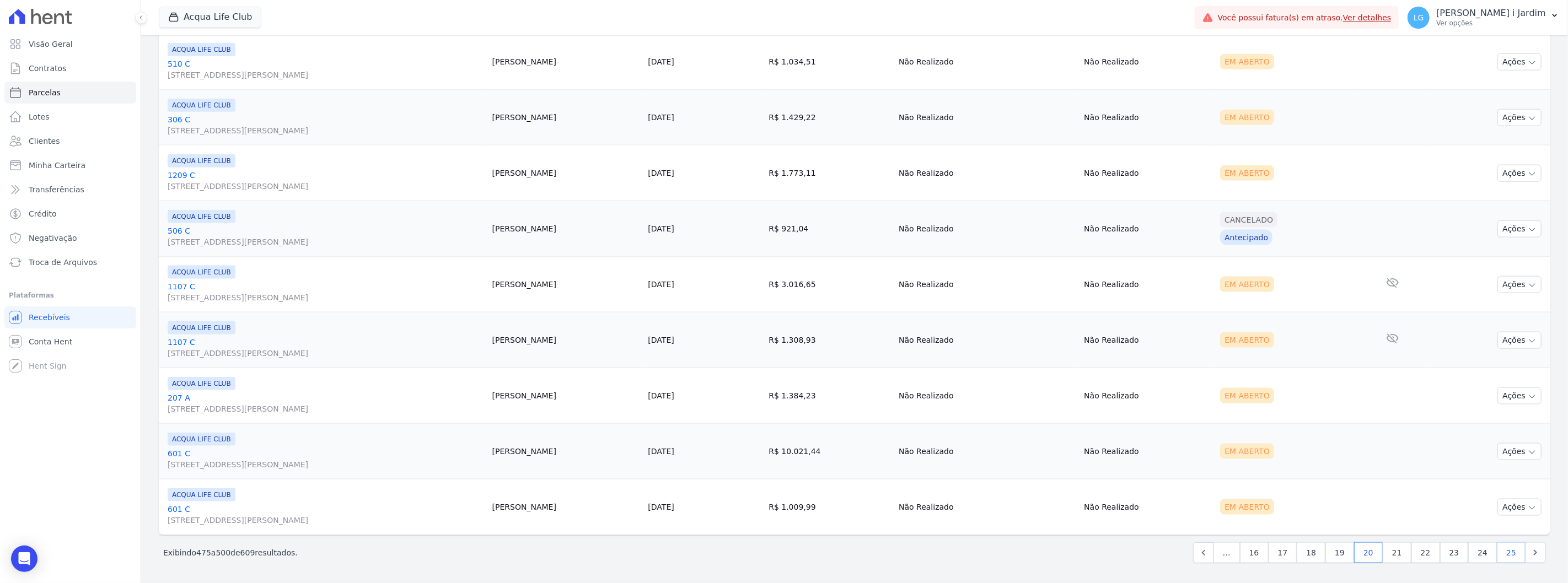
click at [1500, 559] on link "25" at bounding box center [1512, 552] width 29 height 21
select select
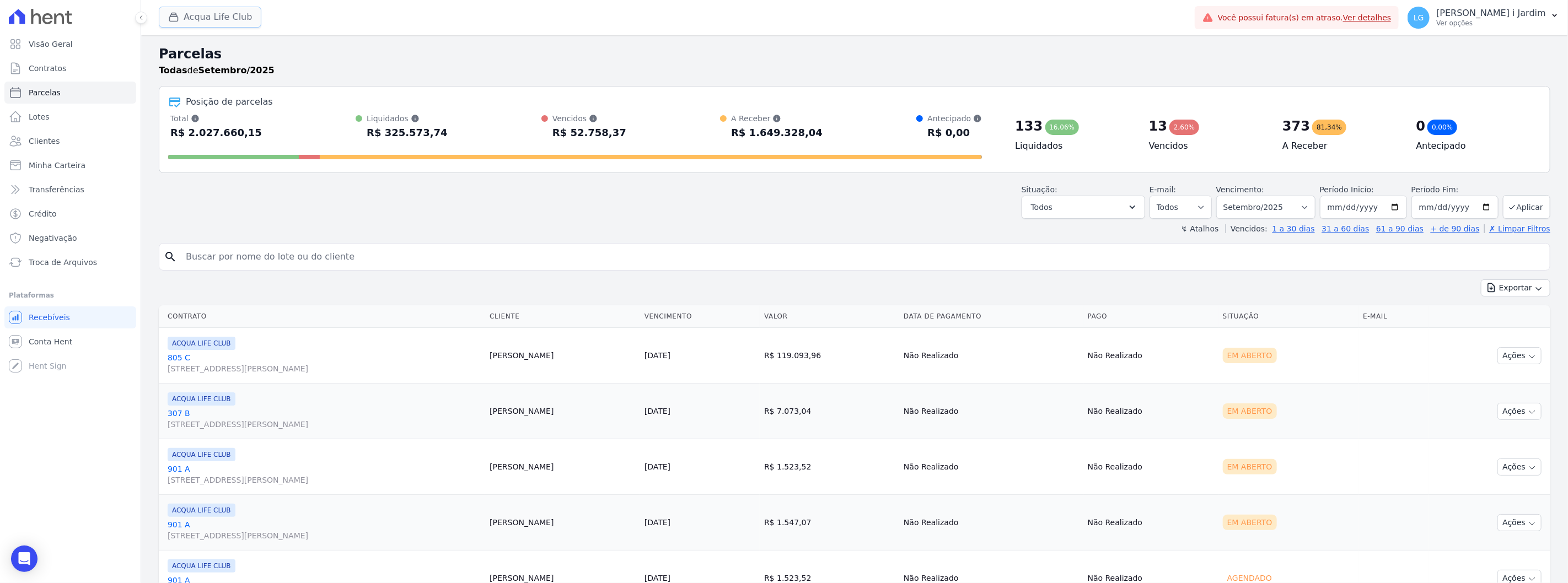
click at [238, 23] on button "Acqua Life Club" at bounding box center [210, 17] width 102 height 21
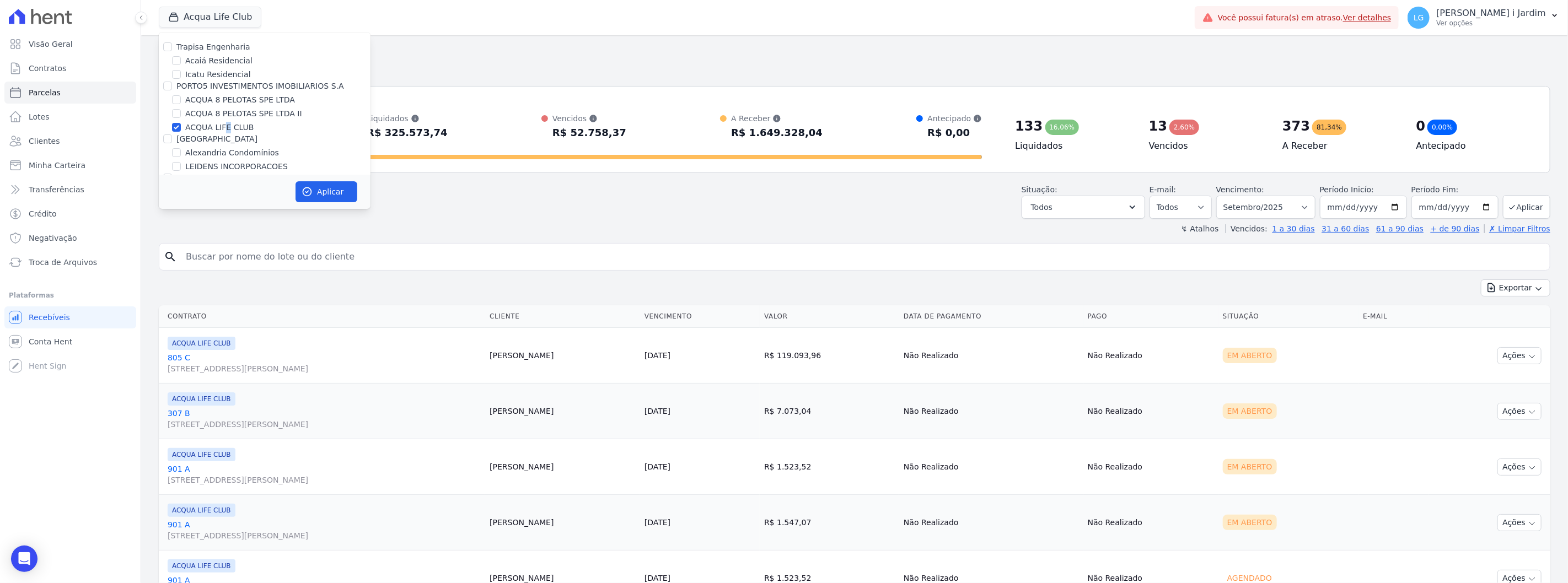
click at [224, 125] on label "ACQUA LIFE CLUB" at bounding box center [220, 128] width 68 height 12
click at [172, 71] on div at bounding box center [176, 66] width 9 height 11
click at [174, 68] on input "ACQUA LIFE CLUB" at bounding box center [176, 66] width 9 height 9
checkbox input "false"
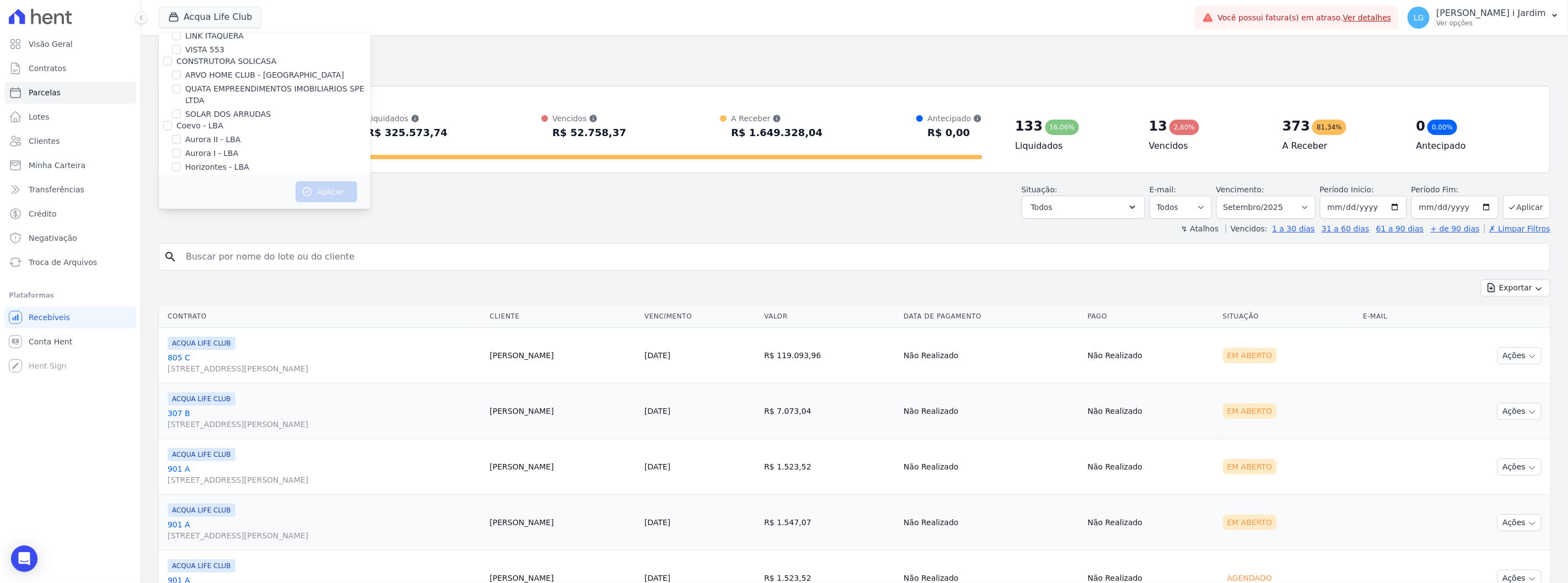
scroll to position [489, 0]
click at [246, 19] on button "Acqua Life Club" at bounding box center [210, 17] width 102 height 21
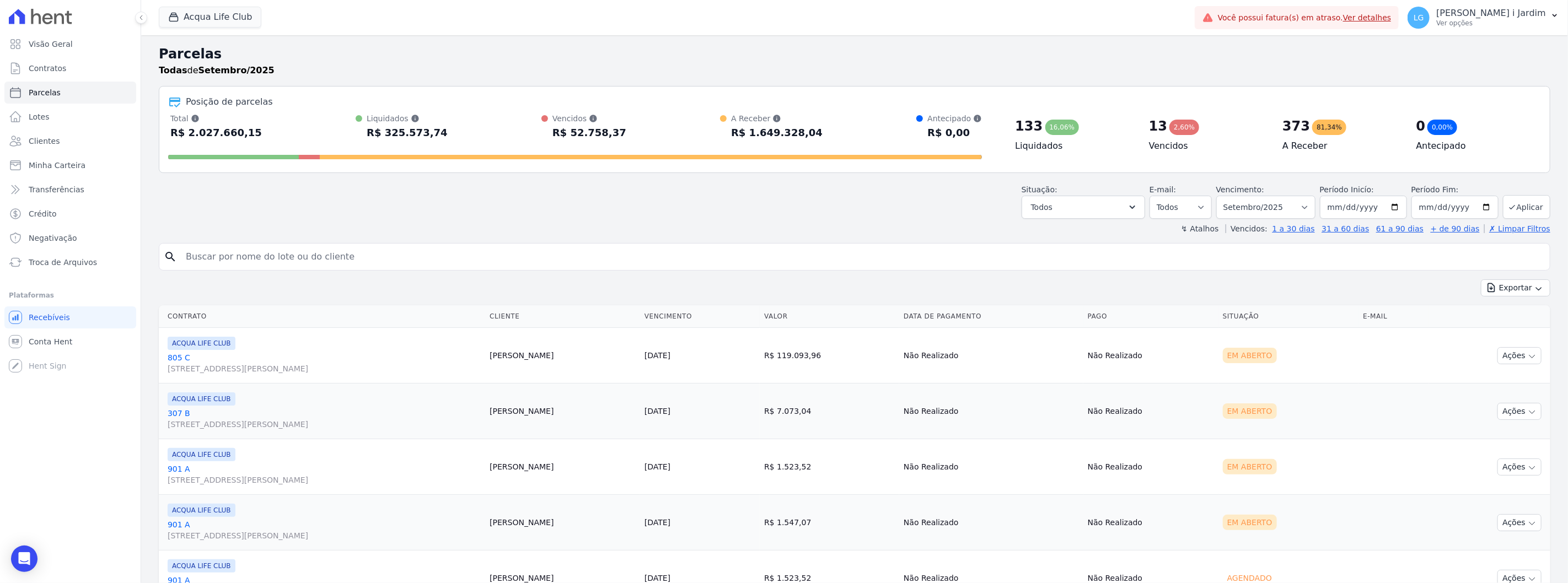
drag, startPoint x: 966, startPoint y: 139, endPoint x: 174, endPoint y: 86, distance: 793.8
click at [174, 86] on div "Posição de parcelas Total [PERSON_NAME] parcelas pagas, vencidas, em aberto e a…" at bounding box center [854, 129] width 1392 height 87
click at [307, 74] on div "Todas de Setembro/2025" at bounding box center [854, 71] width 1392 height 14
click at [232, 11] on button "Acqua Life Club" at bounding box center [210, 17] width 102 height 21
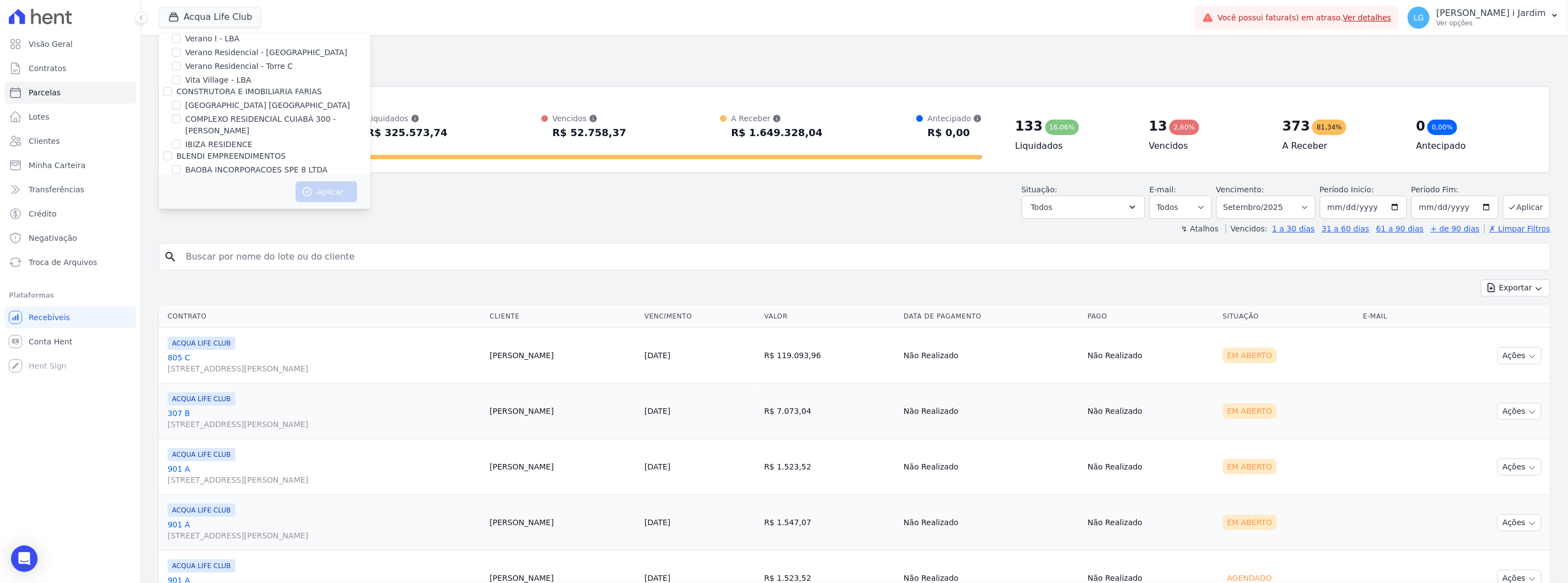
scroll to position [1058, 0]
click at [250, 180] on label "[PERSON_NAME]" at bounding box center [217, 186] width 64 height 12
click at [181, 181] on input "[PERSON_NAME]" at bounding box center [176, 186] width 9 height 9
checkbox input "true"
click at [317, 201] on button "Aplicar" at bounding box center [326, 191] width 62 height 21
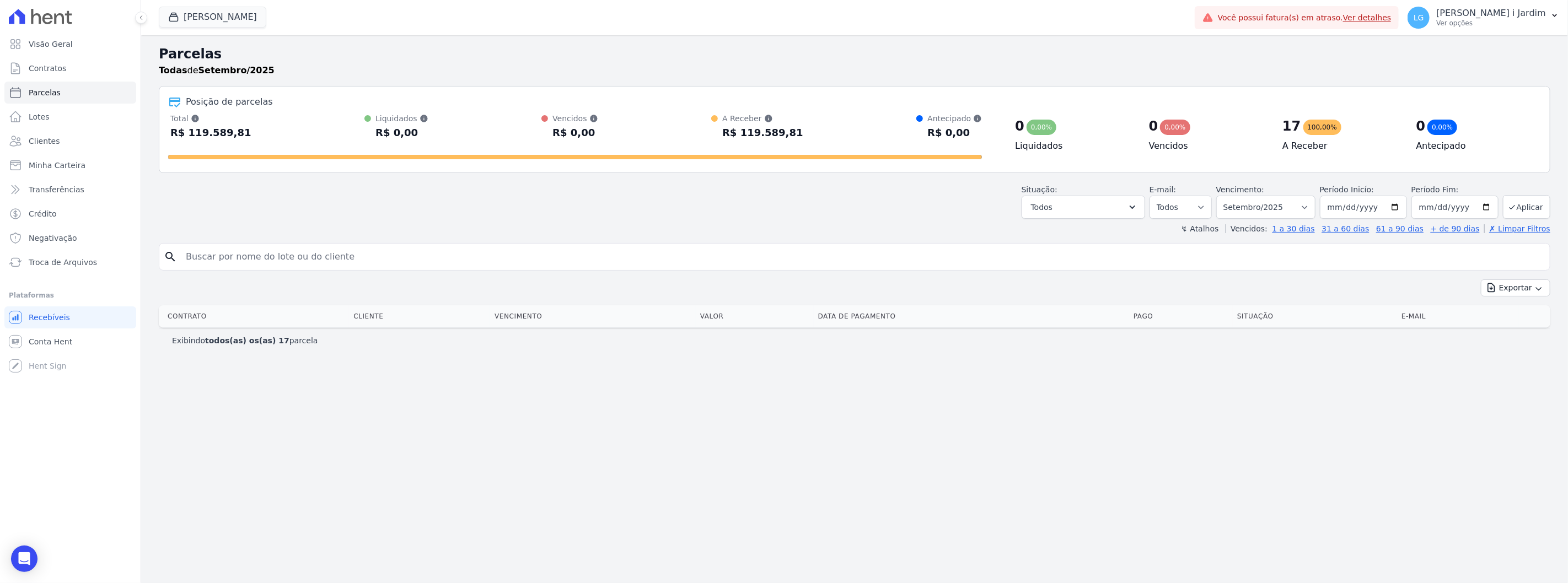
click at [1076, 194] on div "Situação: Agendado Em Aberto Pago Processando Cancelado Vencido Transferindo De…" at bounding box center [1083, 201] width 123 height 35
click at [1088, 209] on button "Todos" at bounding box center [1083, 207] width 123 height 23
click at [1136, 354] on button "Aplicar" at bounding box center [1119, 351] width 32 height 16
select select "scheduled"
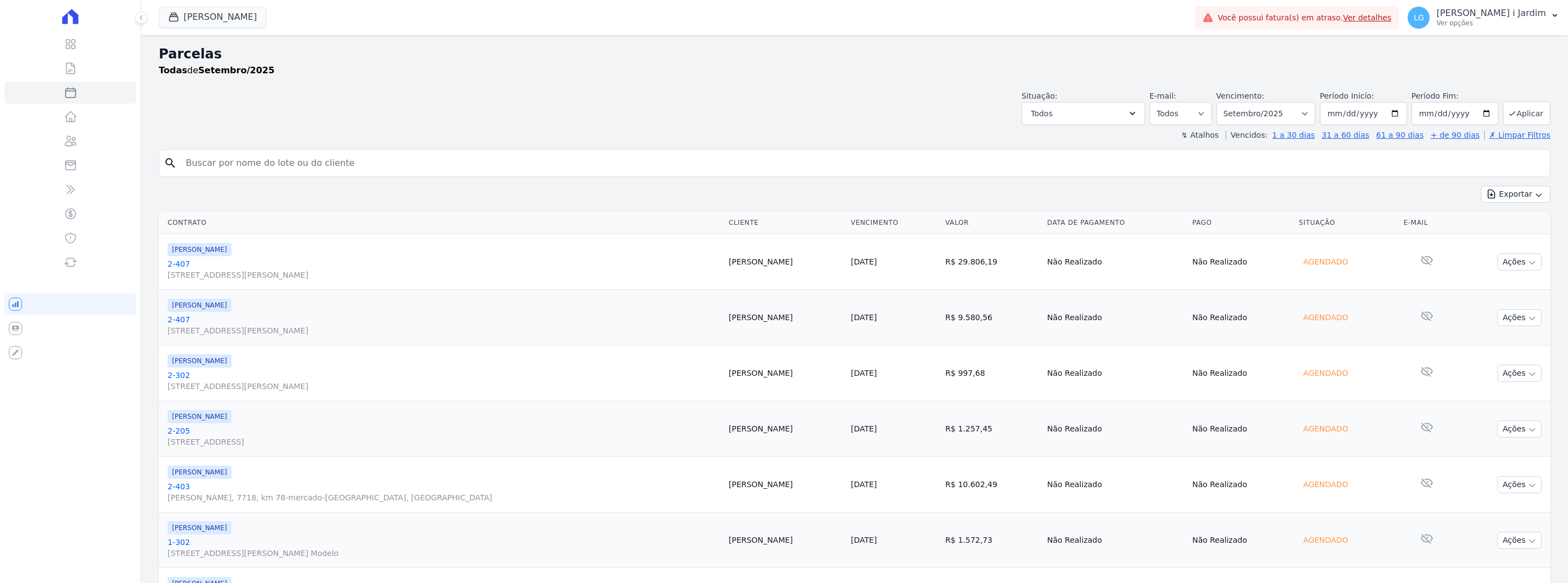
select select
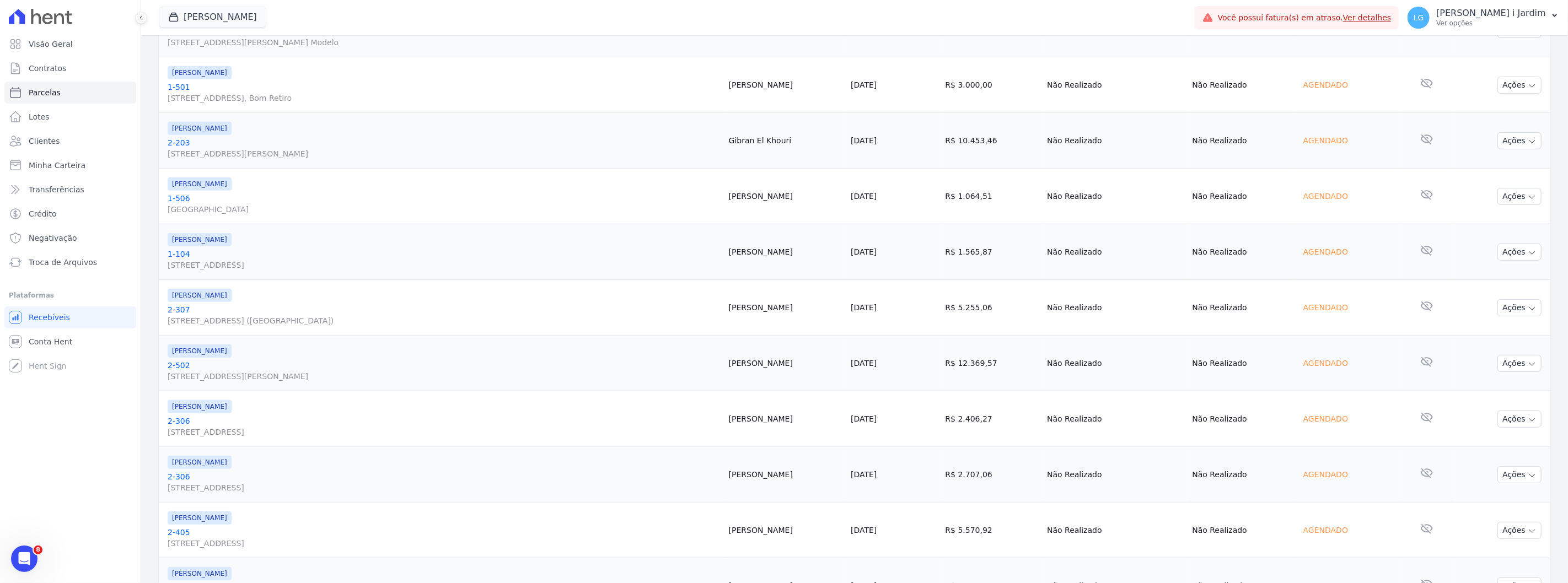
scroll to position [631, 0]
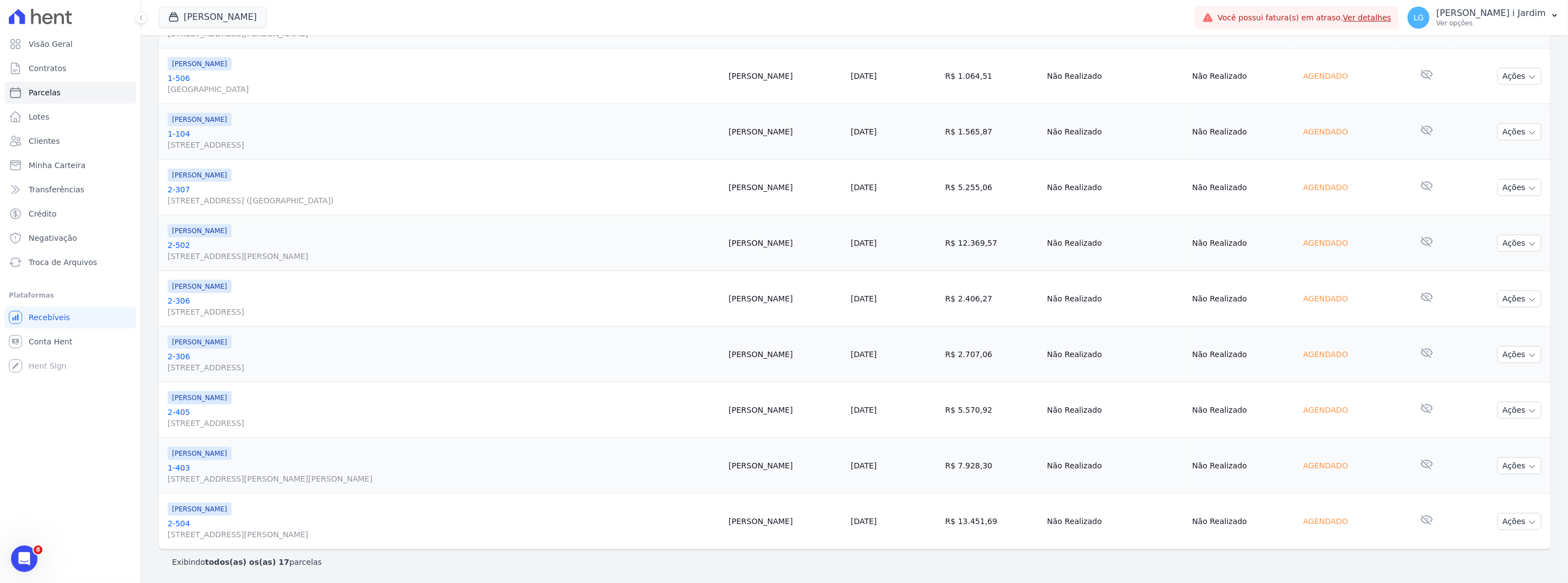
drag, startPoint x: 1263, startPoint y: 526, endPoint x: 985, endPoint y: 198, distance: 430.0
click at [985, 198] on tbody "HILDEGARDO DE NORONHA 2-407 Rua Hildegardo de Noronha, 1516, Alto Vanderson Aze…" at bounding box center [854, 76] width 1392 height 946
click at [1007, 261] on td "R$ 12.369,57" at bounding box center [992, 243] width 102 height 55
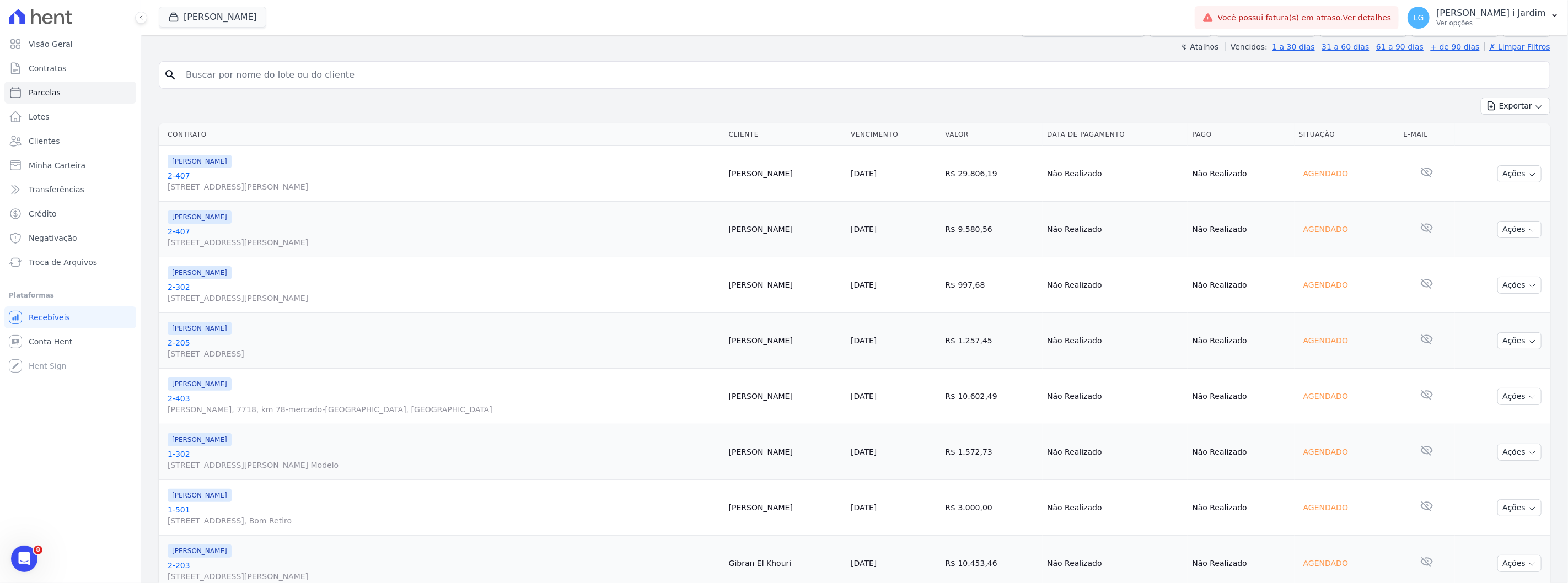
scroll to position [0, 0]
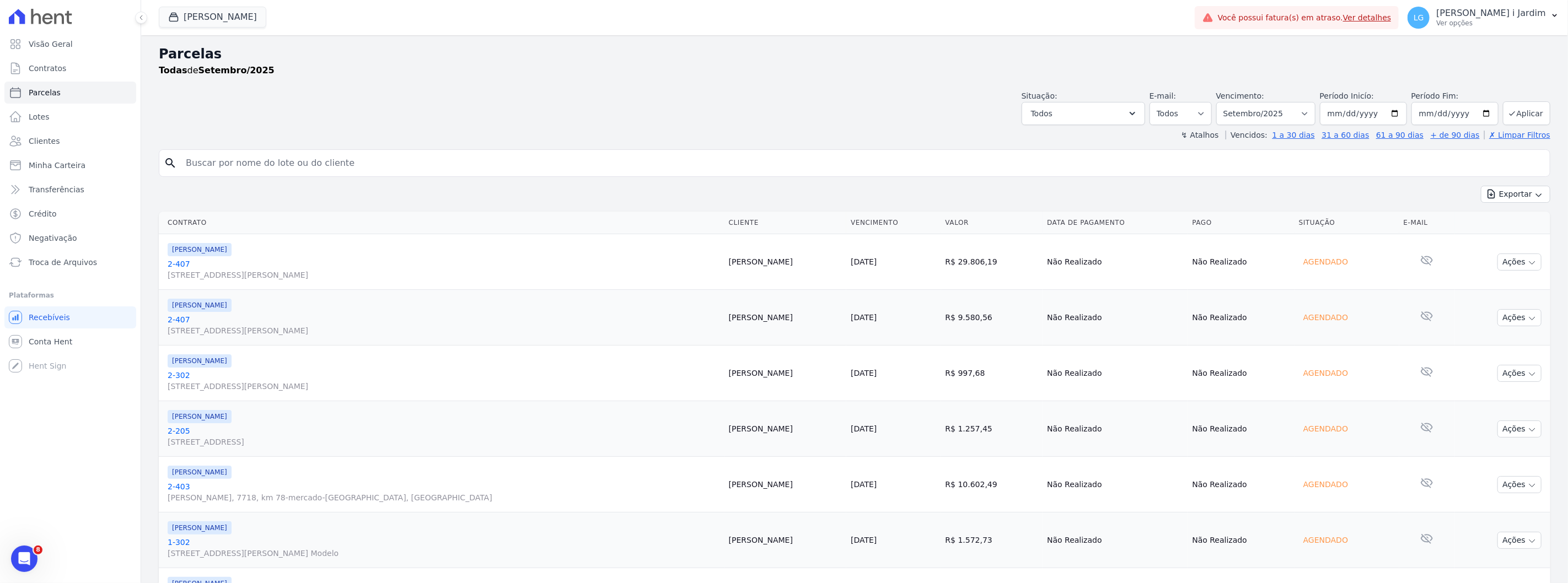
click at [261, 66] on strong "Setembro/2025" at bounding box center [236, 70] width 76 height 10
drag, startPoint x: 269, startPoint y: 72, endPoint x: 202, endPoint y: 102, distance: 73.4
drag, startPoint x: 202, startPoint y: 102, endPoint x: 164, endPoint y: 59, distance: 57.4
click at [193, 94] on div "Situação: Agendado Em Aberto Pago Processando Cancelado Vencido Transferindo De…" at bounding box center [854, 106] width 1392 height 39
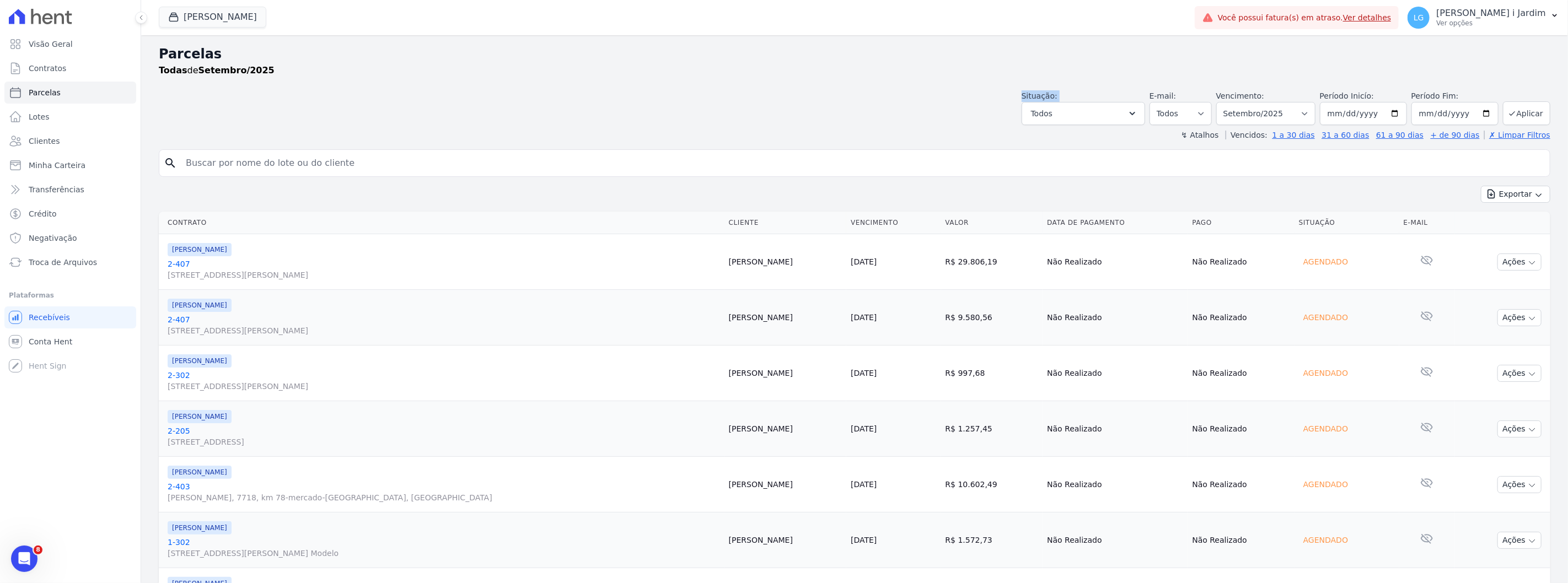
drag, startPoint x: 162, startPoint y: 56, endPoint x: 280, endPoint y: 83, distance: 121.0
click at [280, 83] on div "Parcelas Todas de Setembro/2025" at bounding box center [854, 65] width 1392 height 42
click at [278, 94] on div "Situação: Agendado Em Aberto Pago Processando Cancelado Vencido Transferindo De…" at bounding box center [854, 106] width 1392 height 39
drag, startPoint x: 263, startPoint y: 68, endPoint x: 147, endPoint y: 40, distance: 119.3
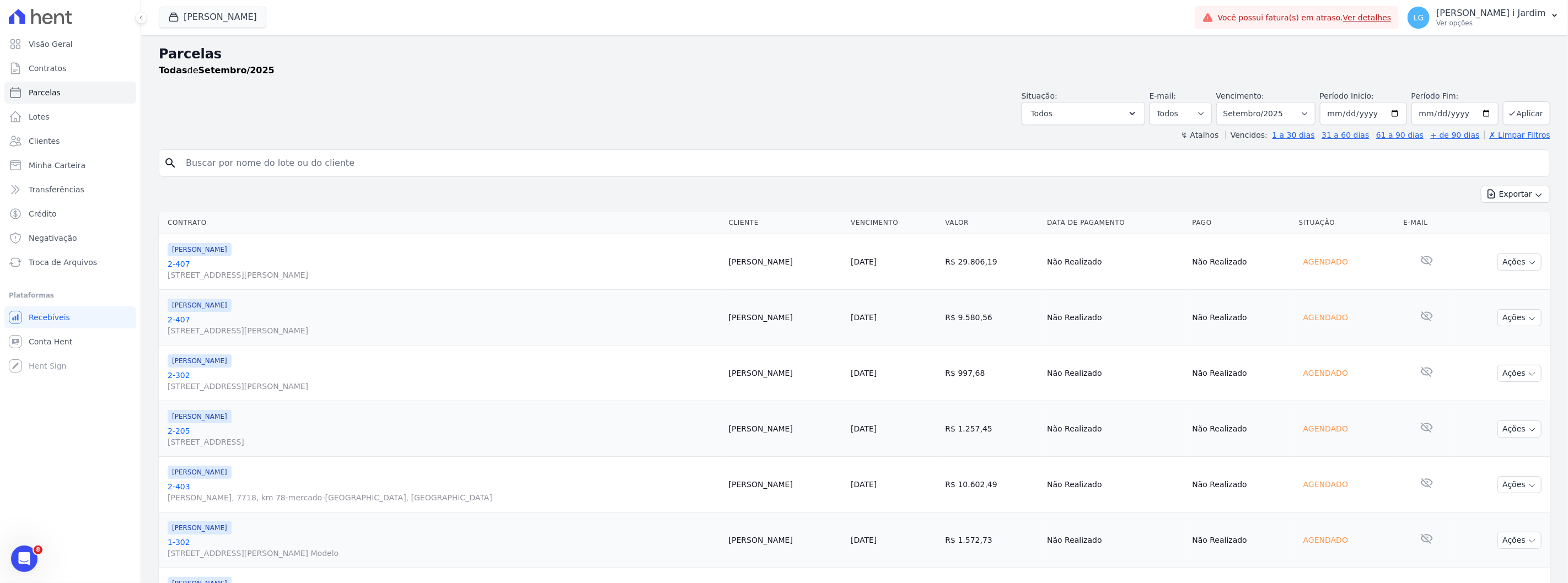
click at [166, 91] on div "Situação: Agendado Em Aberto Pago Processando Cancelado Vencido Transferindo De…" at bounding box center [854, 106] width 1392 height 39
drag, startPoint x: 1322, startPoint y: 271, endPoint x: 730, endPoint y: 201, distance: 596.1
drag, startPoint x: 764, startPoint y: 169, endPoint x: 773, endPoint y: 174, distance: 10.3
click at [764, 169] on input "search" at bounding box center [862, 163] width 1366 height 22
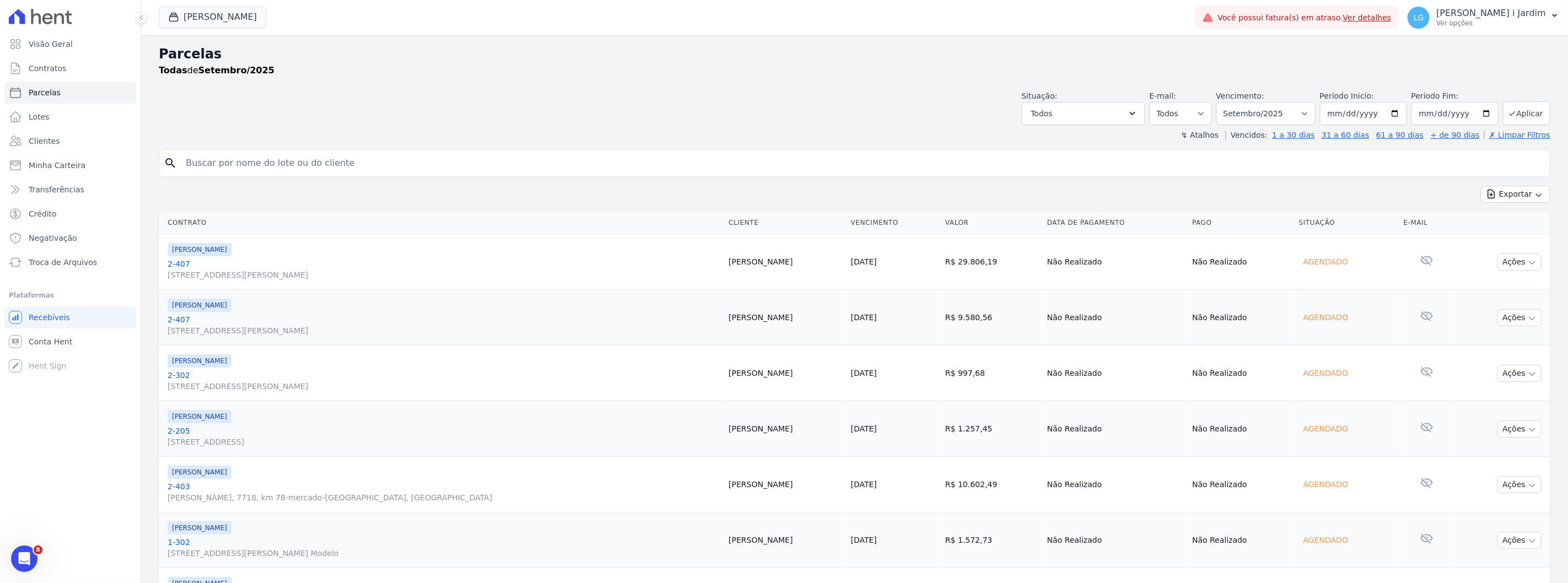
drag, startPoint x: 1329, startPoint y: 261, endPoint x: 172, endPoint y: 236, distance: 1157.3
click at [172, 236] on tr "HILDEGARDO DE NORONHA 2-407 Rua Hildegardo de Noronha, 1516, Alto Vanderson Aze…" at bounding box center [854, 261] width 1392 height 55
drag, startPoint x: 158, startPoint y: 221, endPoint x: 1432, endPoint y: 221, distance: 1274.0
click at [1432, 221] on tr "Contrato Cliente Vencimento Valor Data de Pagamento Pago Situação E-mail" at bounding box center [854, 223] width 1392 height 23
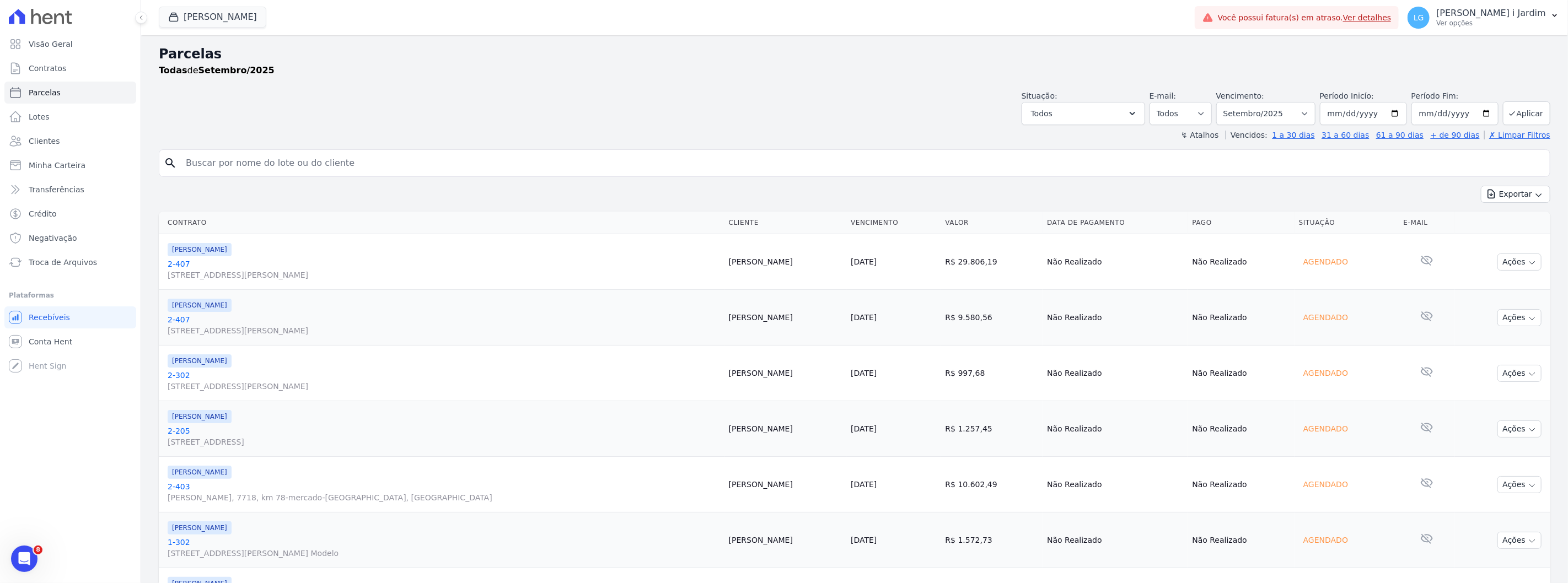
click at [1433, 221] on th "E-mail" at bounding box center [1427, 223] width 55 height 23
drag, startPoint x: 1425, startPoint y: 223, endPoint x: 166, endPoint y: 211, distance: 1259.1
click at [171, 204] on div "Exportar Exportar PDF Exportar CSV" at bounding box center [854, 198] width 1392 height 26
click at [606, 119] on div "Situação: Agendado Em Aberto Pago Processando Cancelado Vencido Transferindo De…" at bounding box center [854, 106] width 1392 height 39
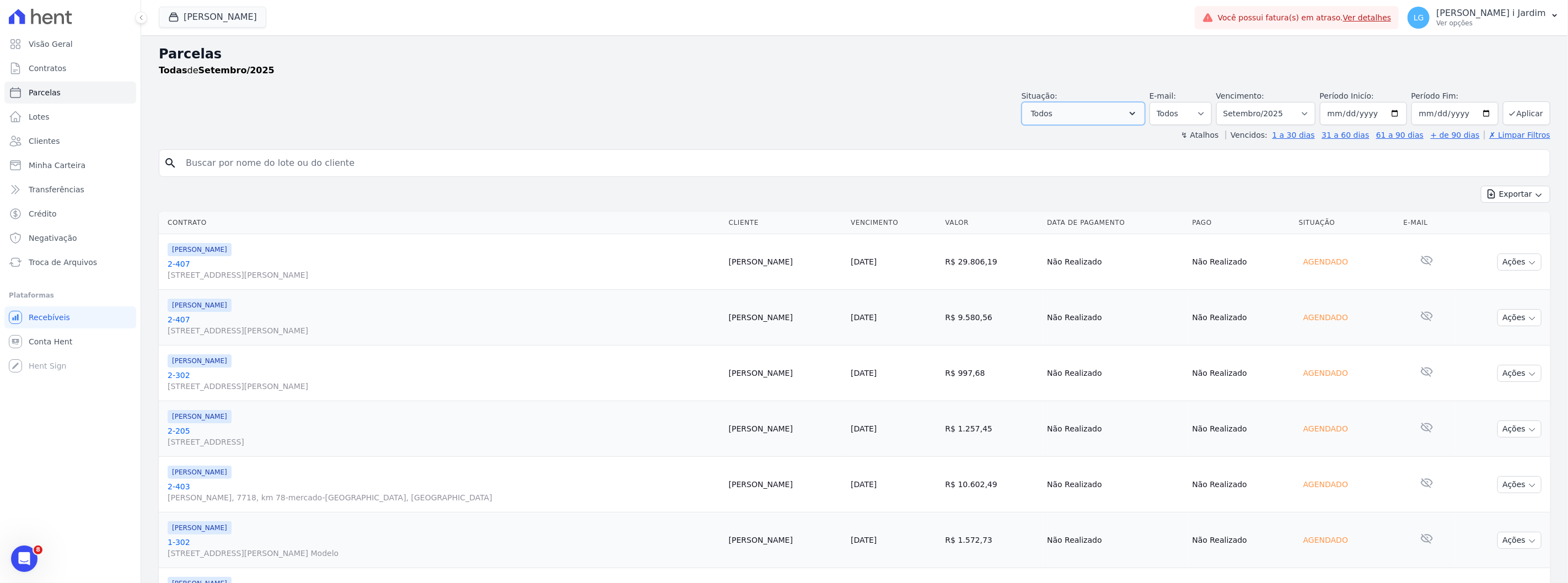
click at [1087, 118] on button "Todos" at bounding box center [1083, 113] width 123 height 23
click at [635, 156] on input "search" at bounding box center [862, 163] width 1366 height 22
click at [90, 46] on link "Visão Geral" at bounding box center [70, 44] width 132 height 22
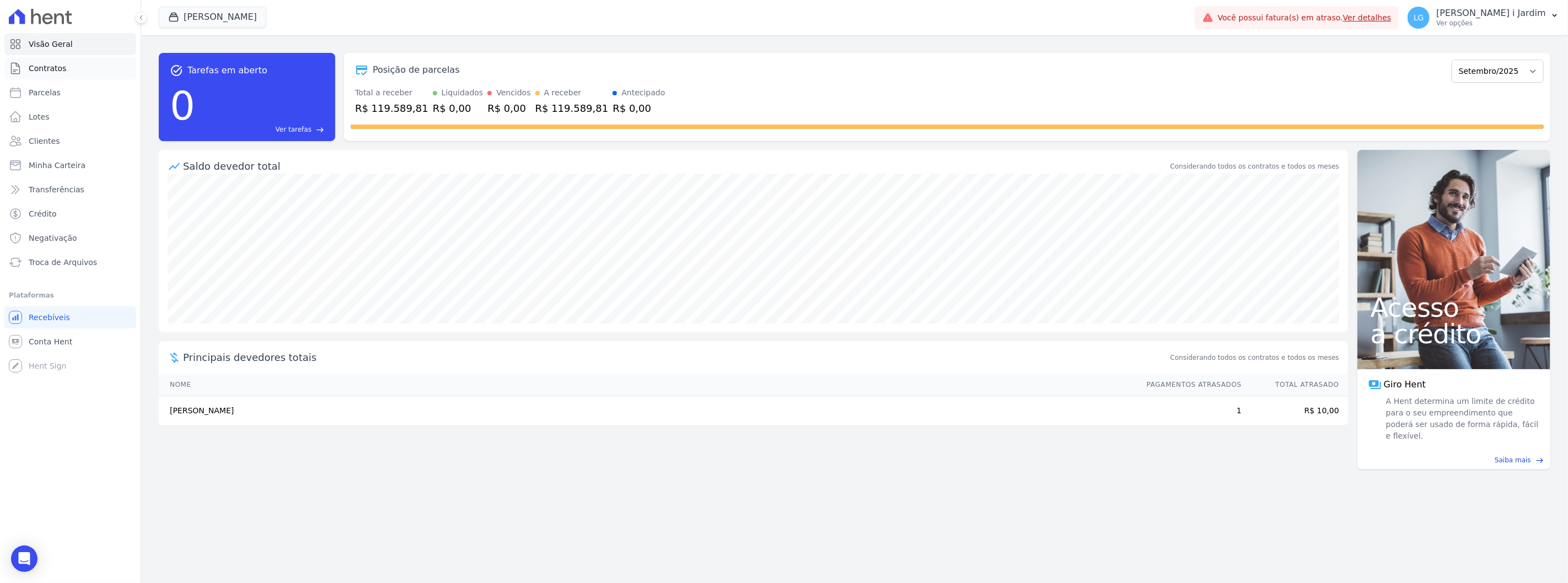
click at [70, 71] on link "Contratos" at bounding box center [70, 68] width 132 height 22
click at [58, 91] on link "Parcelas" at bounding box center [70, 93] width 132 height 22
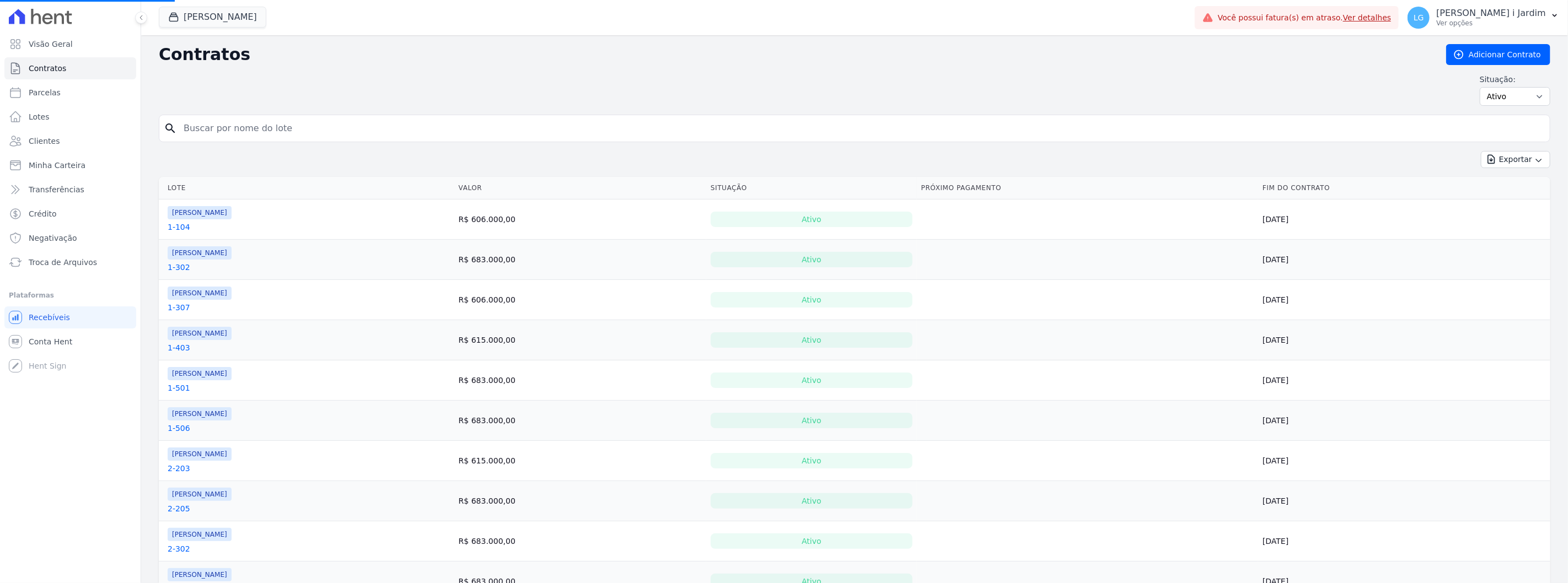
select select
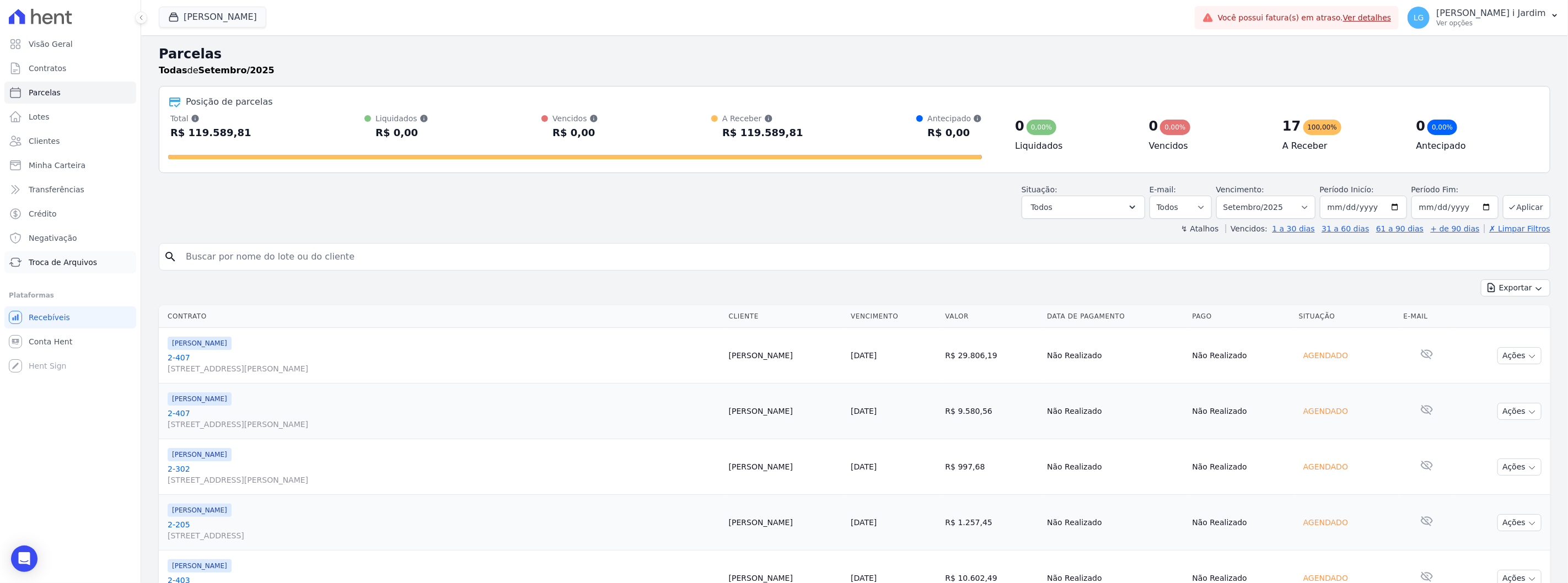
click at [95, 255] on link "Troca de Arquivos" at bounding box center [70, 262] width 132 height 22
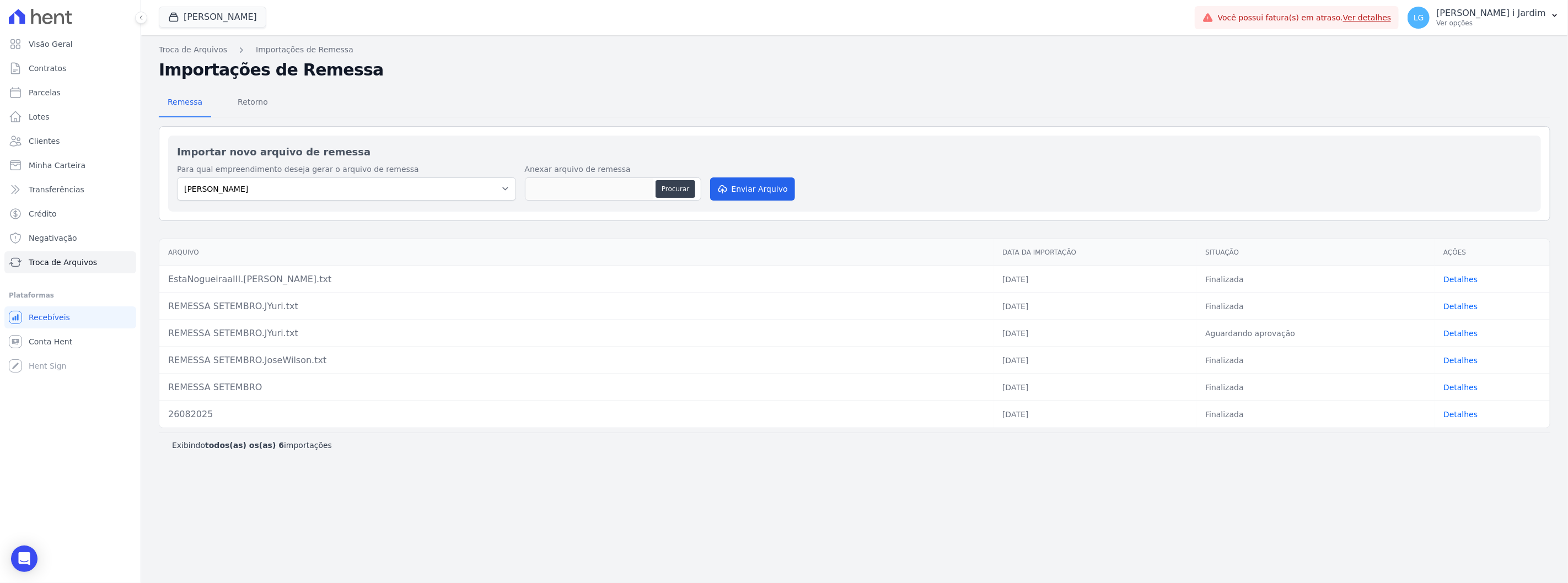
click at [1464, 283] on link "Detalhes" at bounding box center [1461, 279] width 34 height 9
click at [1460, 332] on link "Detalhes" at bounding box center [1461, 333] width 34 height 9
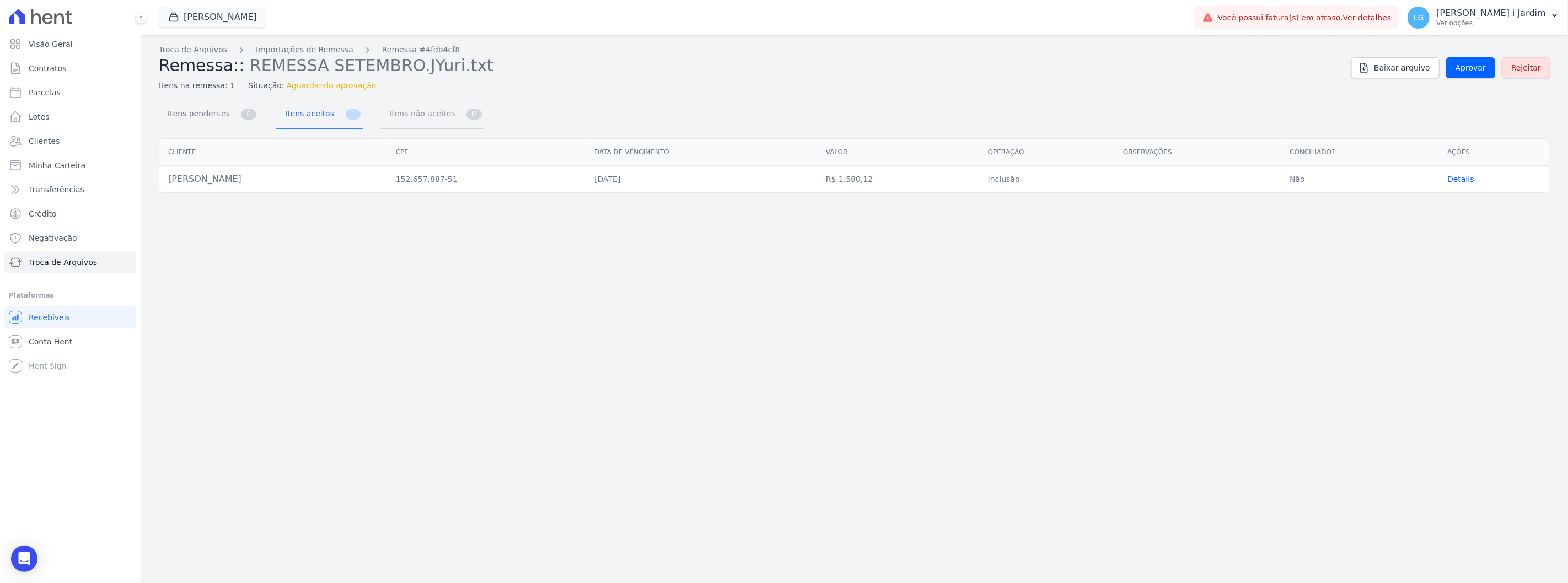
click at [398, 115] on span "Itens não aceitos" at bounding box center [419, 113] width 74 height 22
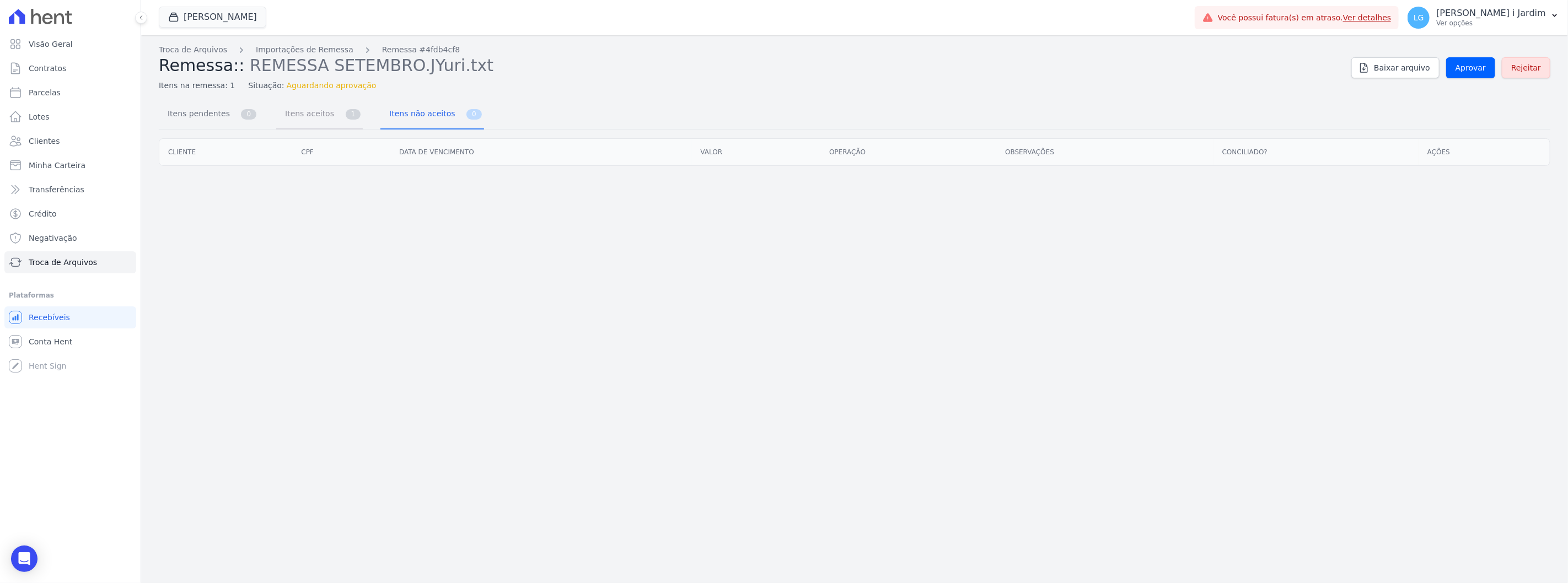
click at [304, 117] on span "Itens aceitos" at bounding box center [307, 113] width 58 height 22
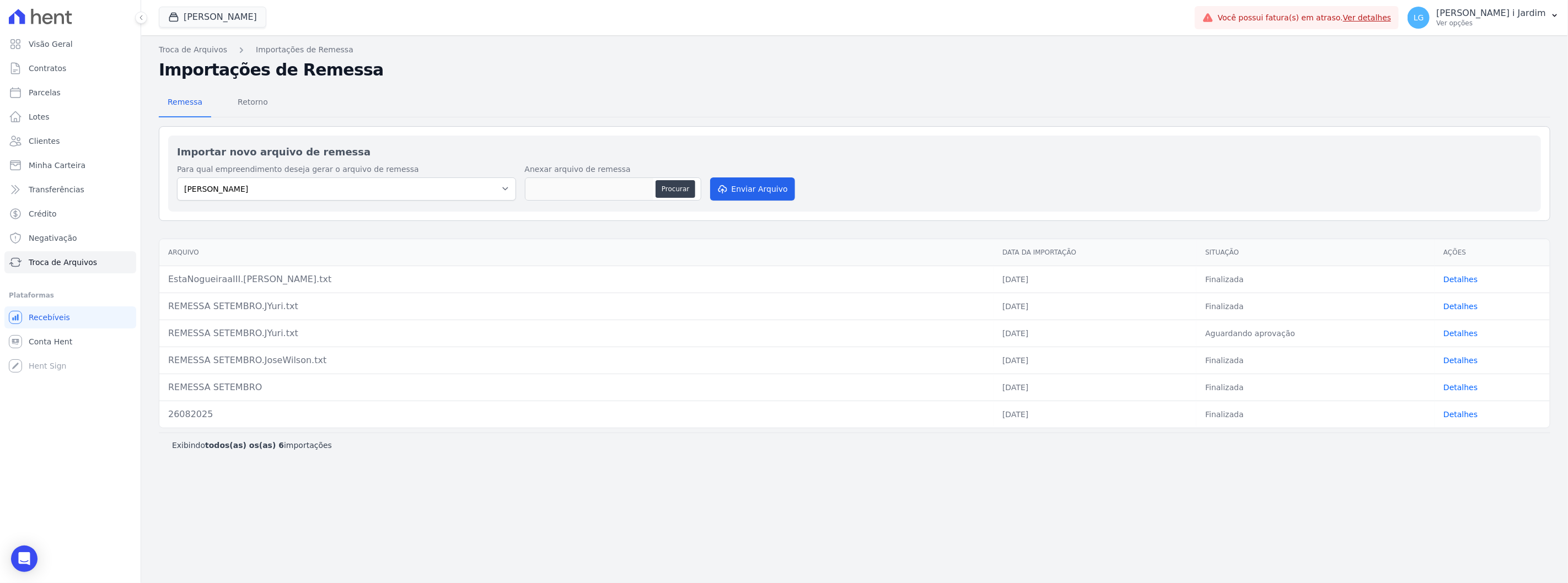
click at [1455, 390] on link "Detalhes" at bounding box center [1461, 387] width 34 height 9
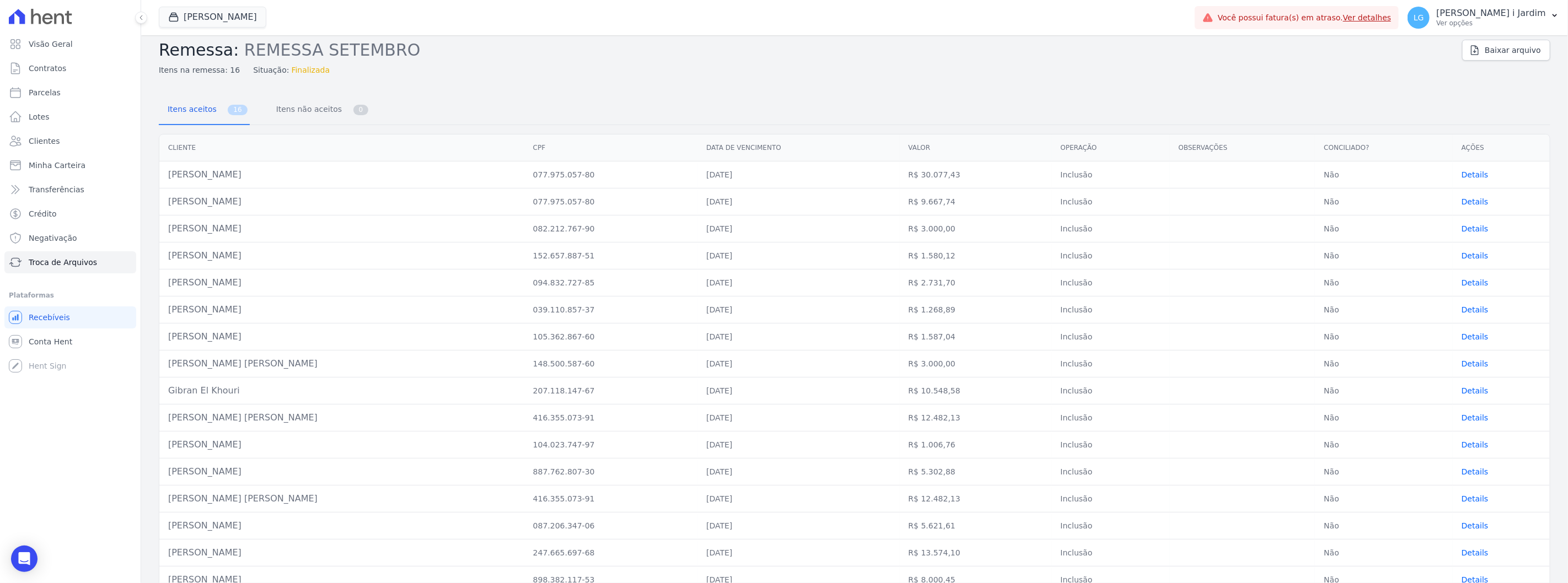
scroll to position [39, 0]
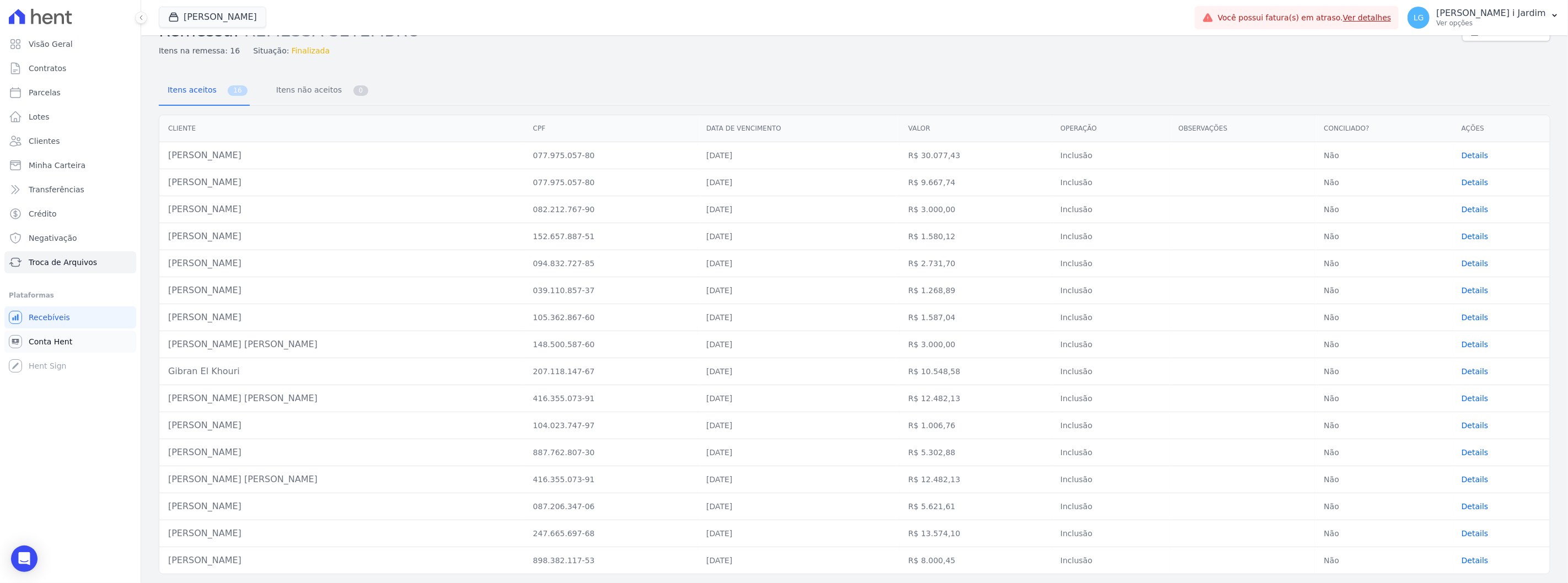
click at [66, 337] on span "Conta Hent" at bounding box center [50, 341] width 43 height 11
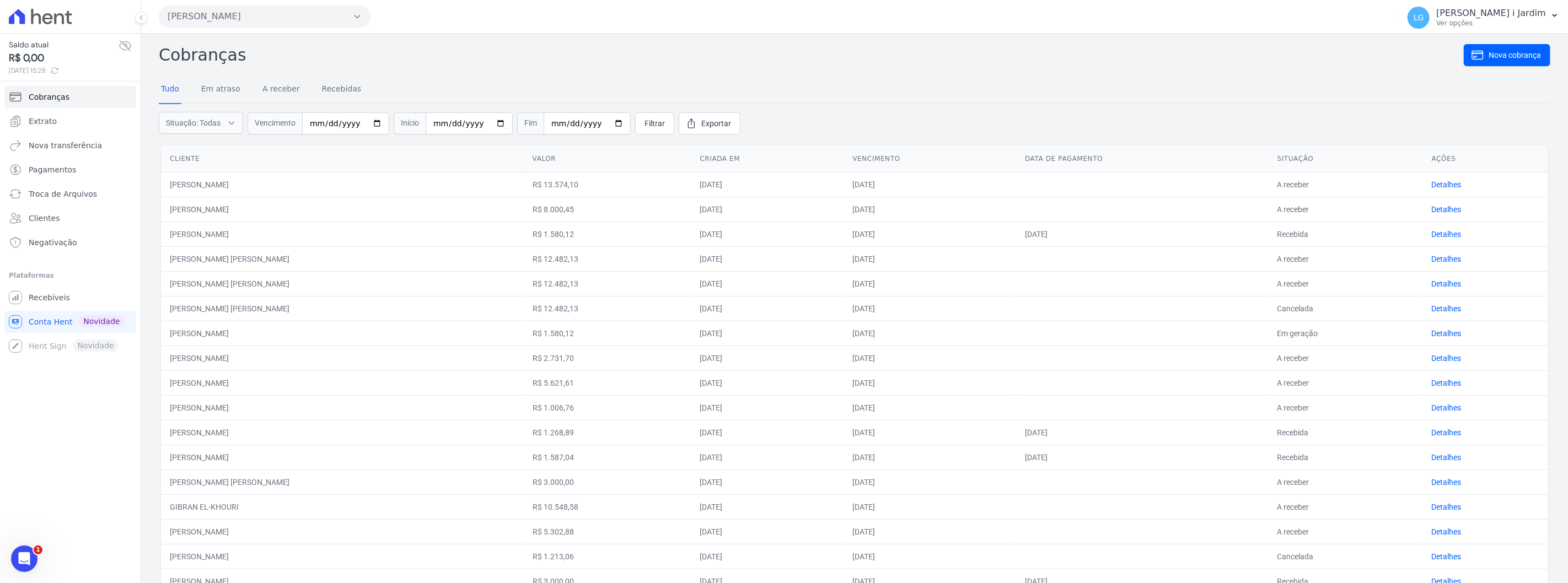
click at [121, 47] on icon at bounding box center [125, 46] width 14 height 14
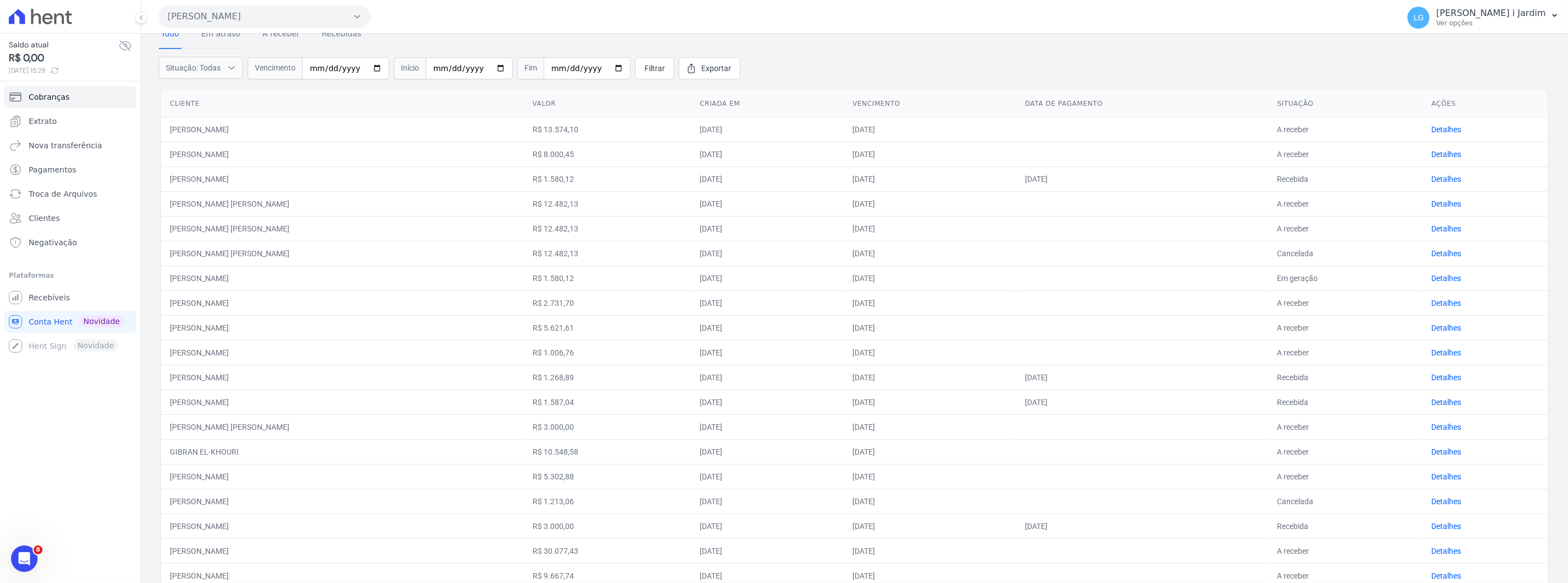
scroll to position [121, 0]
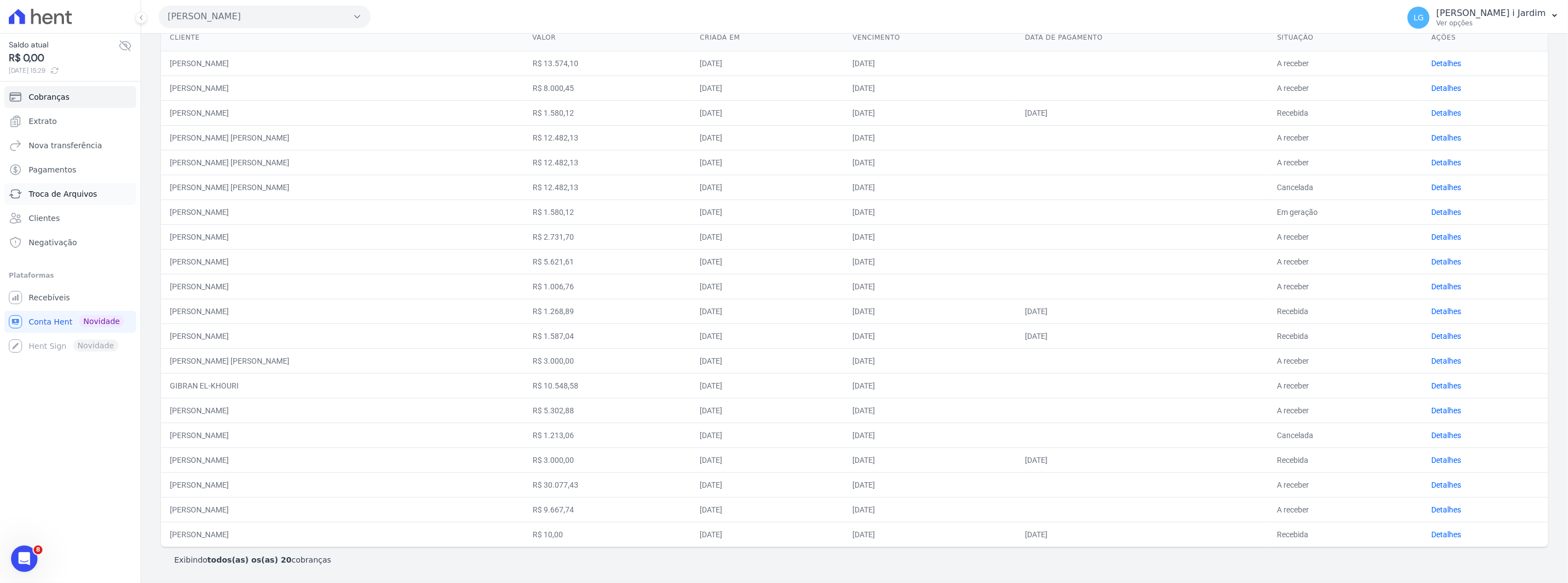
click at [62, 191] on span "Troca de Arquivos" at bounding box center [63, 193] width 68 height 11
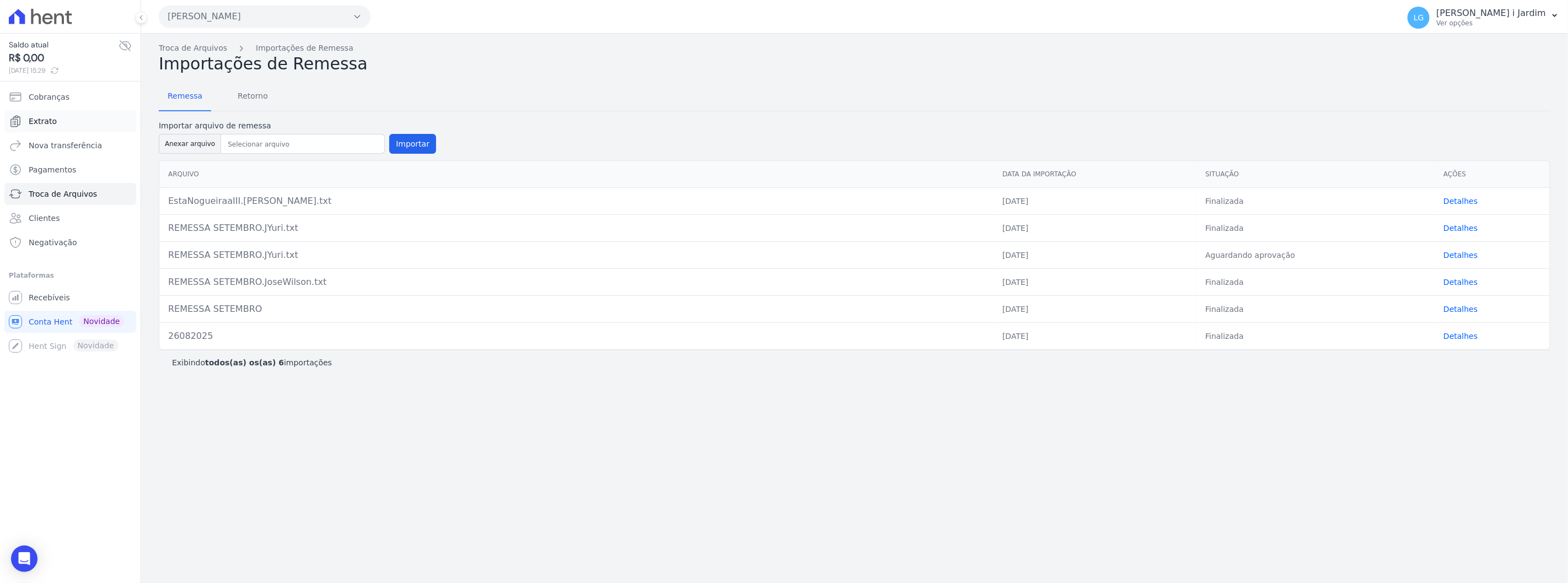
click at [102, 111] on link "Extrato" at bounding box center [70, 121] width 132 height 22
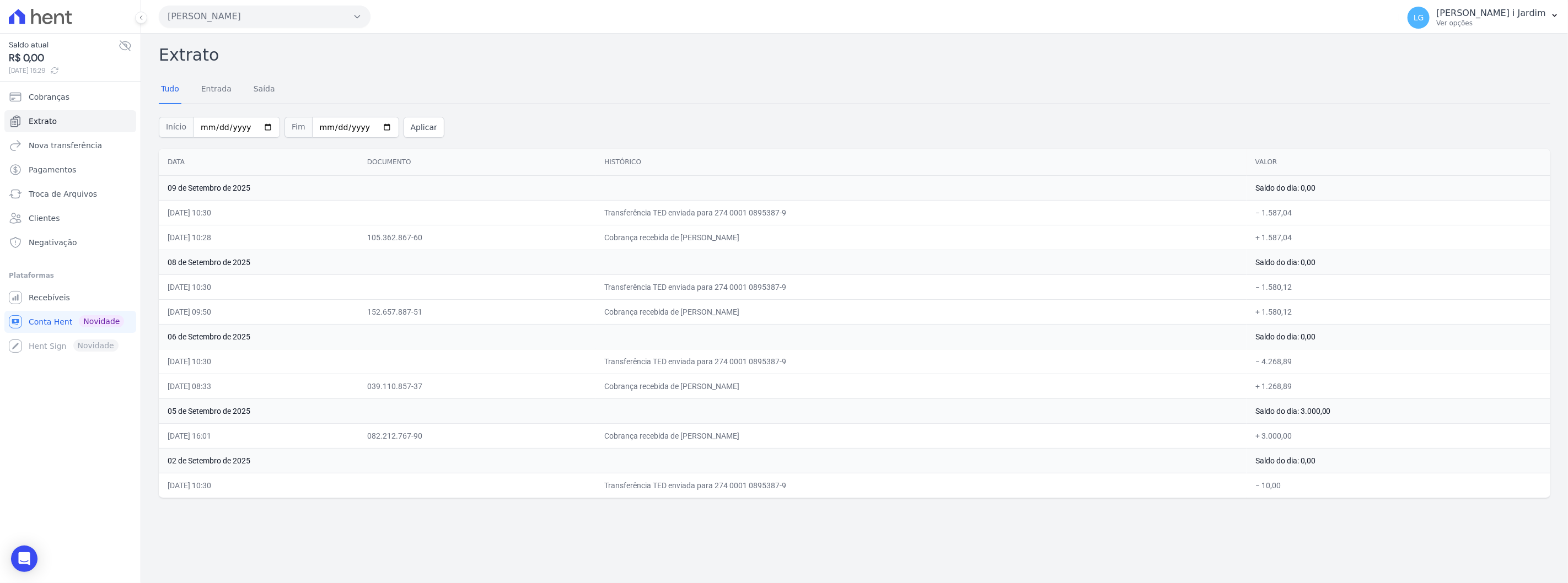
drag, startPoint x: 785, startPoint y: 209, endPoint x: 813, endPoint y: 212, distance: 28.2
click at [813, 212] on td "Transferência TED enviada para 274 0001 0895387-9" at bounding box center [921, 212] width 651 height 25
copy td "895387"
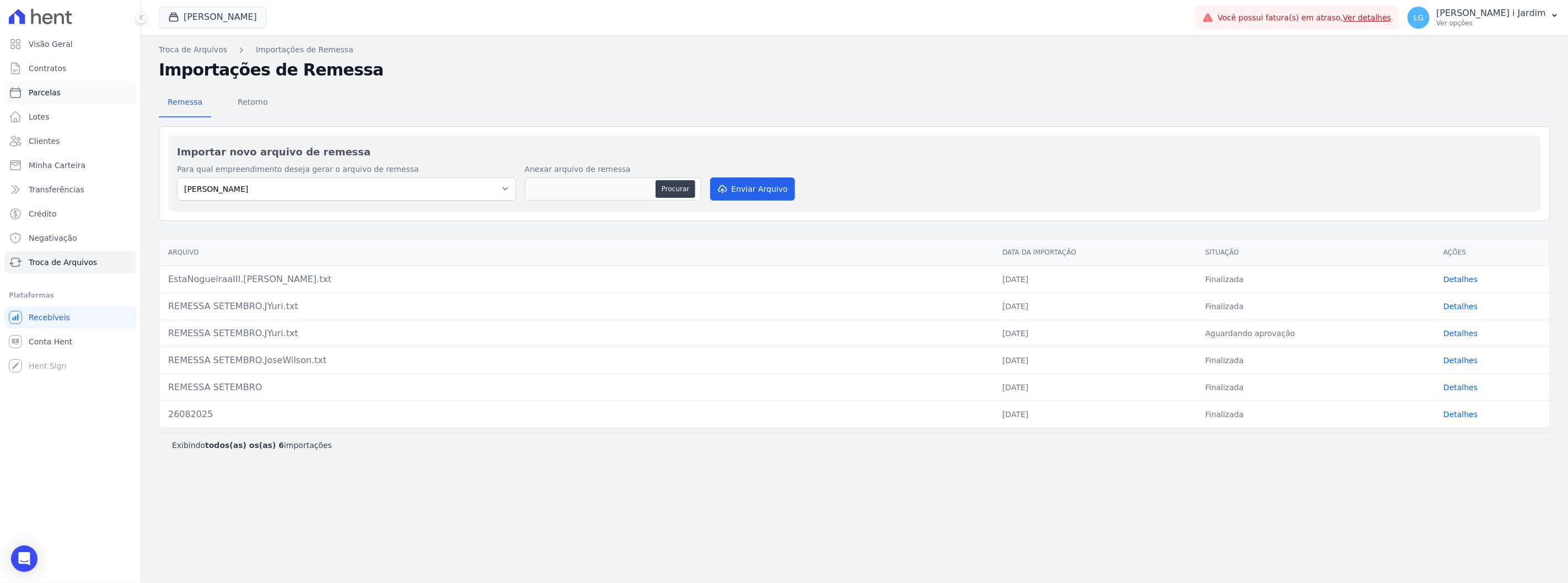
click at [37, 94] on span "Parcelas" at bounding box center [45, 92] width 32 height 11
select select
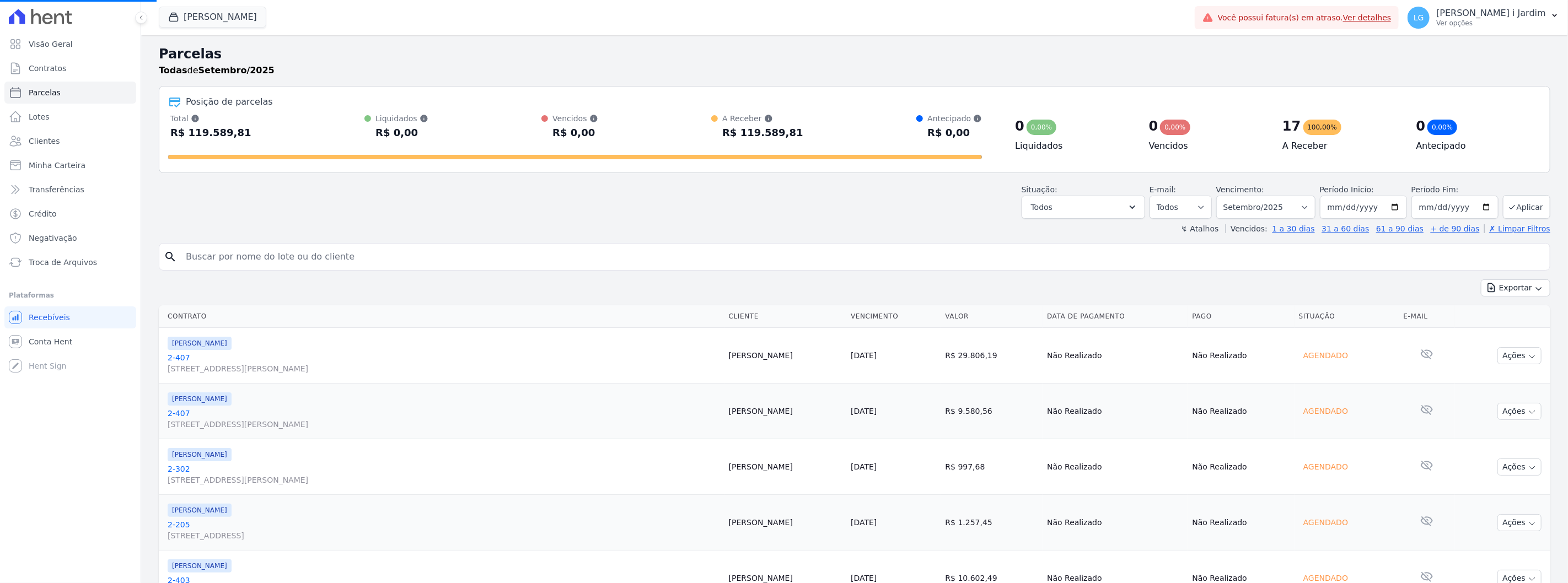
select select
